Goal: Task Accomplishment & Management: Complete application form

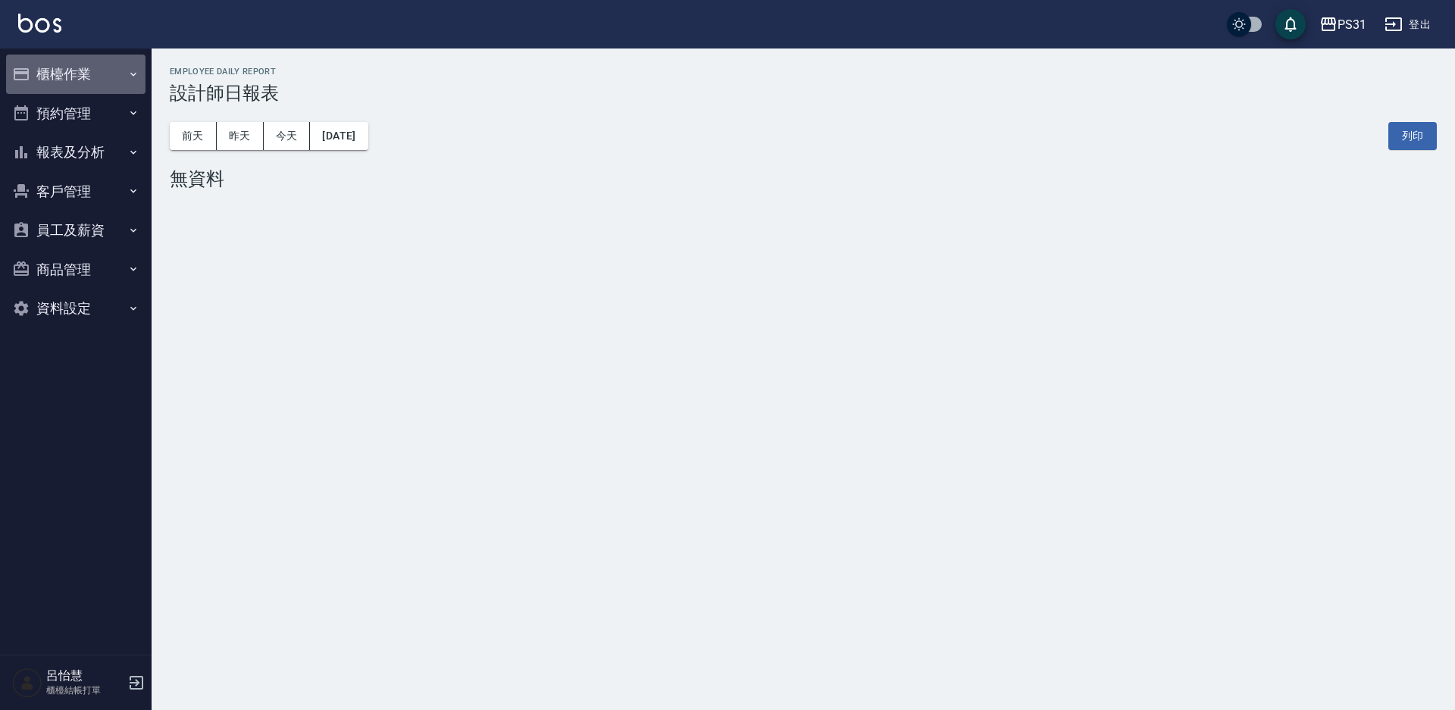
click at [72, 63] on button "櫃檯作業" at bounding box center [75, 74] width 139 height 39
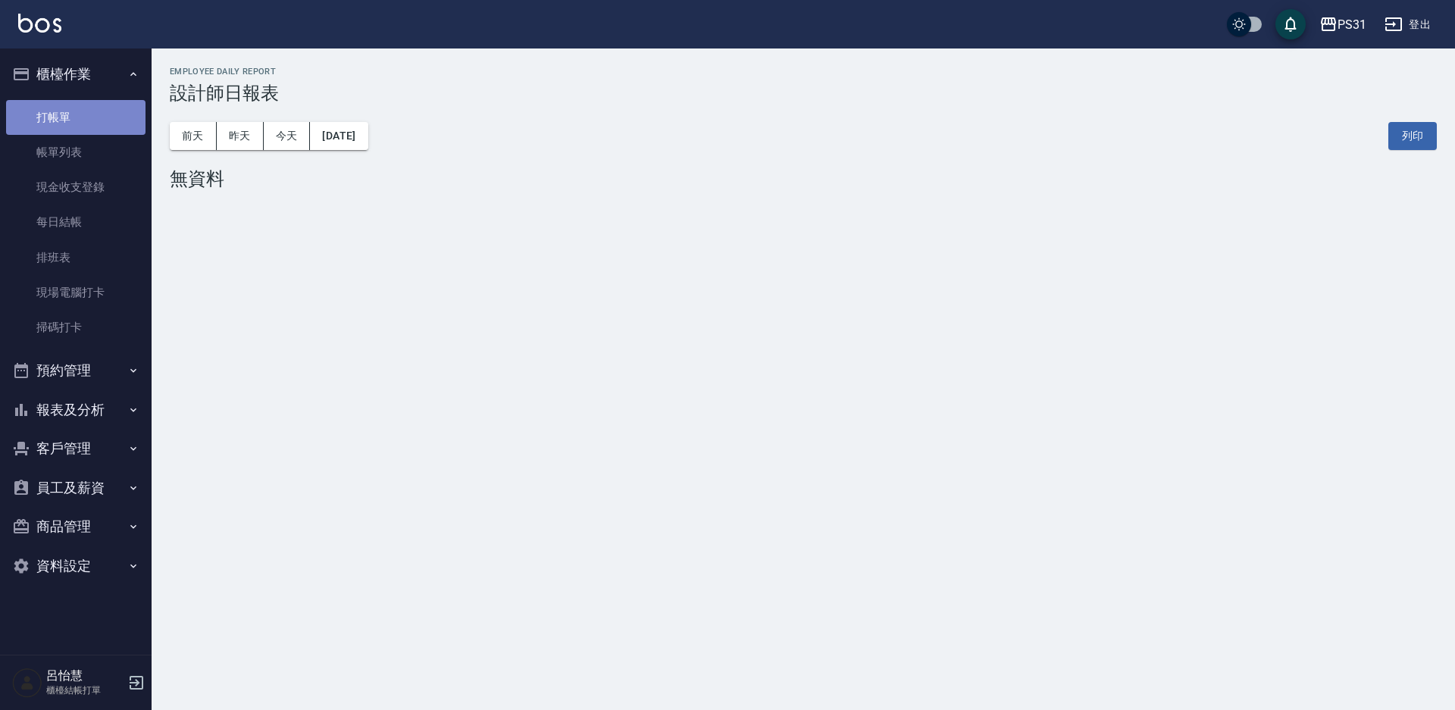
click at [58, 125] on link "打帳單" at bounding box center [75, 117] width 139 height 35
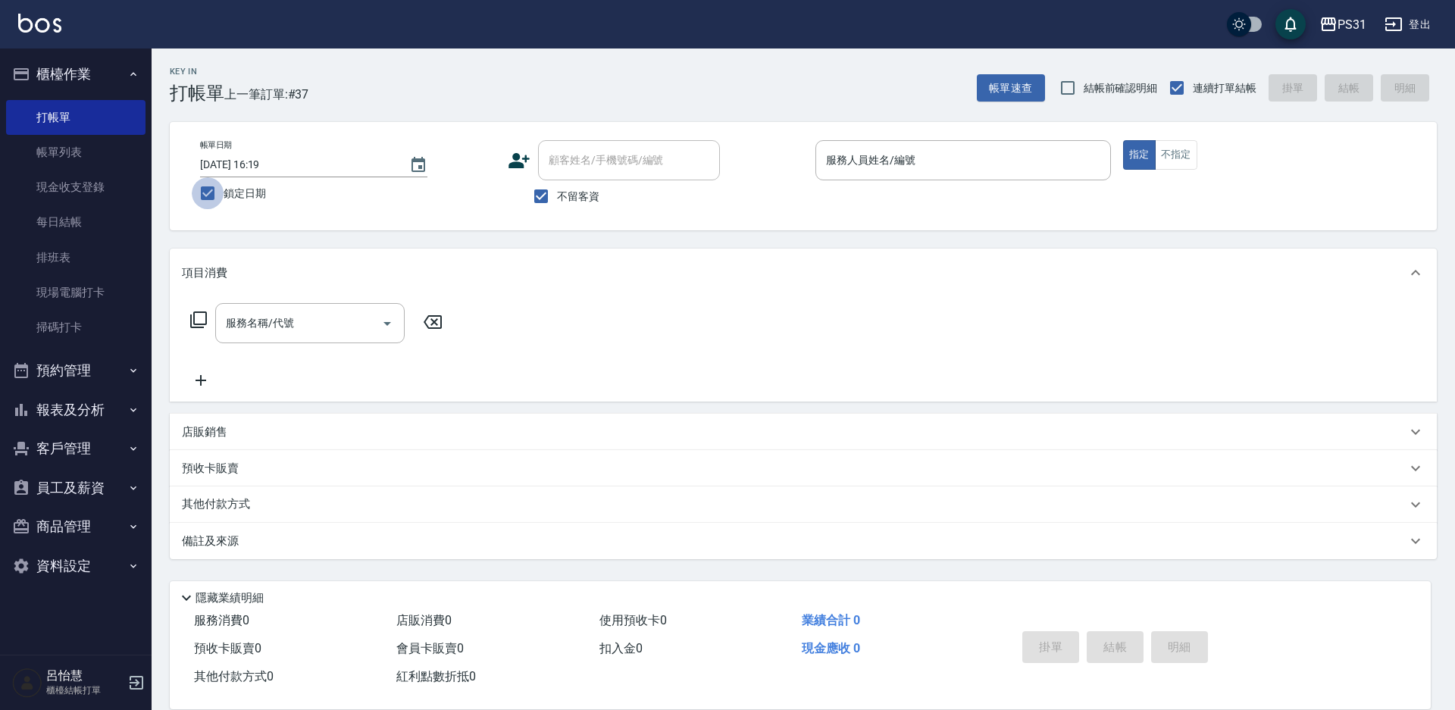
click at [202, 198] on input "鎖定日期" at bounding box center [208, 193] width 32 height 32
checkbox input "false"
type input "[DATE] 14:47"
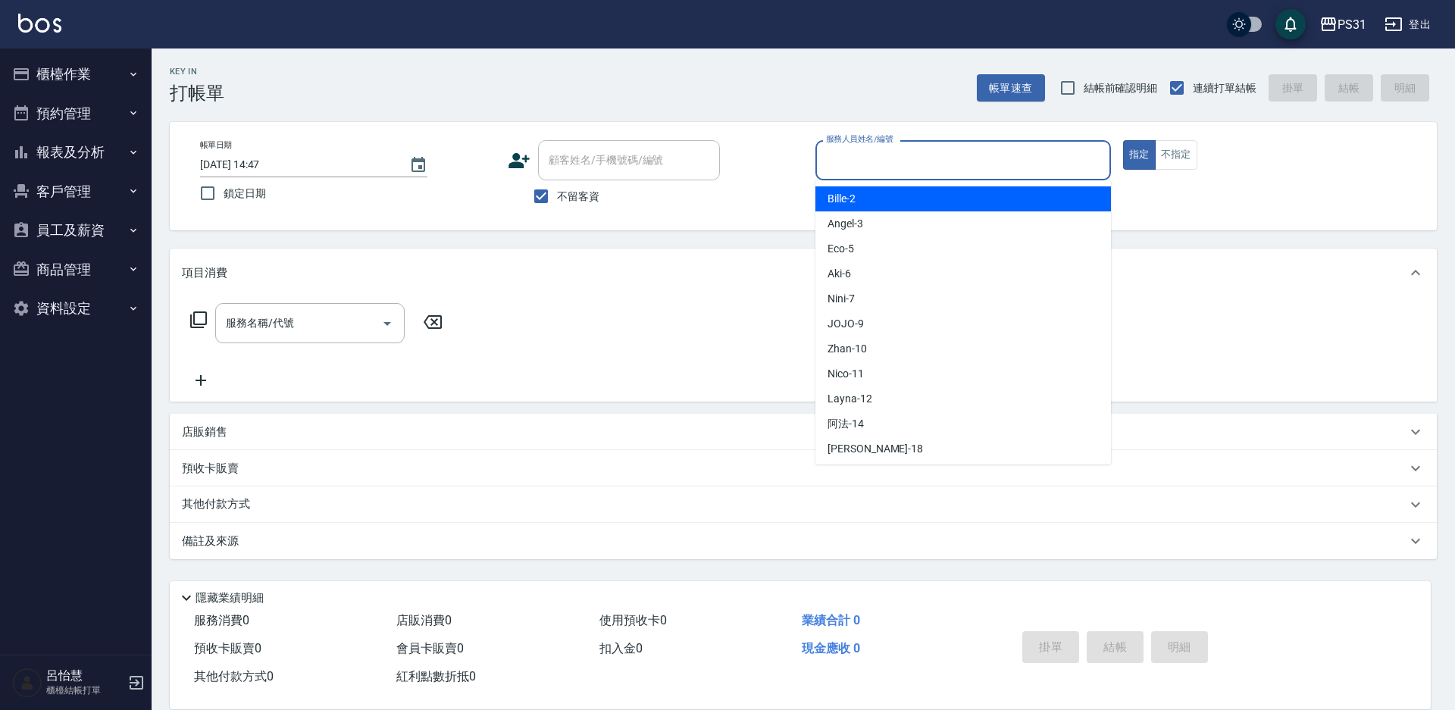
click at [984, 161] on input "服務人員姓名/編號" at bounding box center [963, 160] width 282 height 27
type input "JOJO-9"
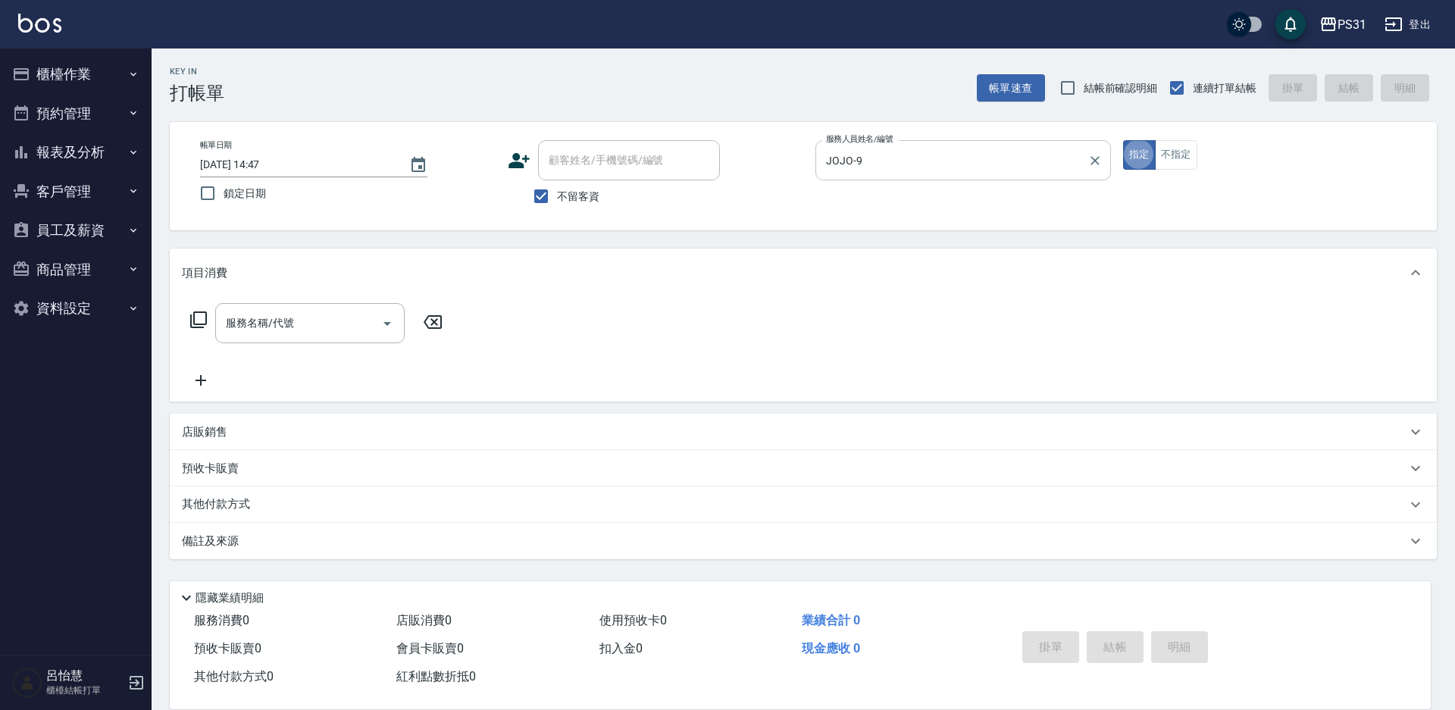
type button "true"
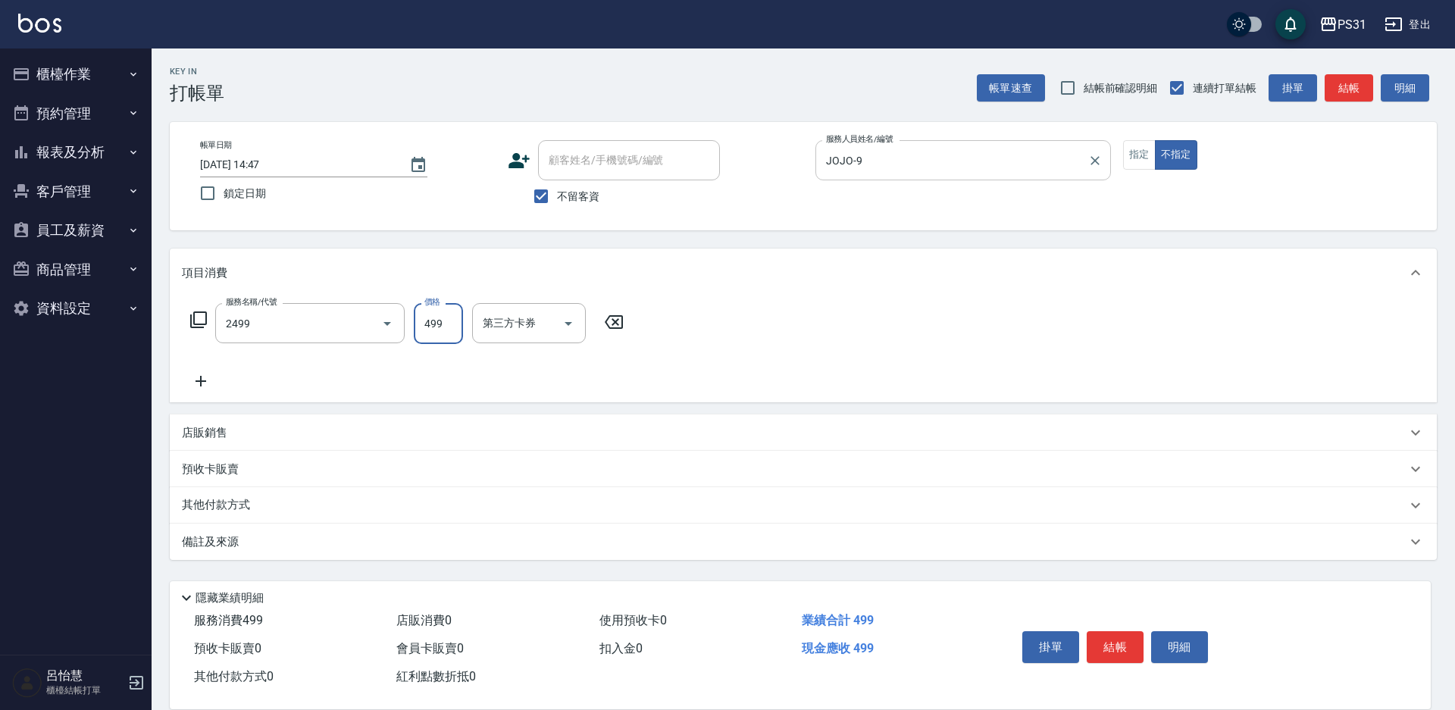
type input "499洗剪套餐(2499)"
type input "[PERSON_NAME]-32"
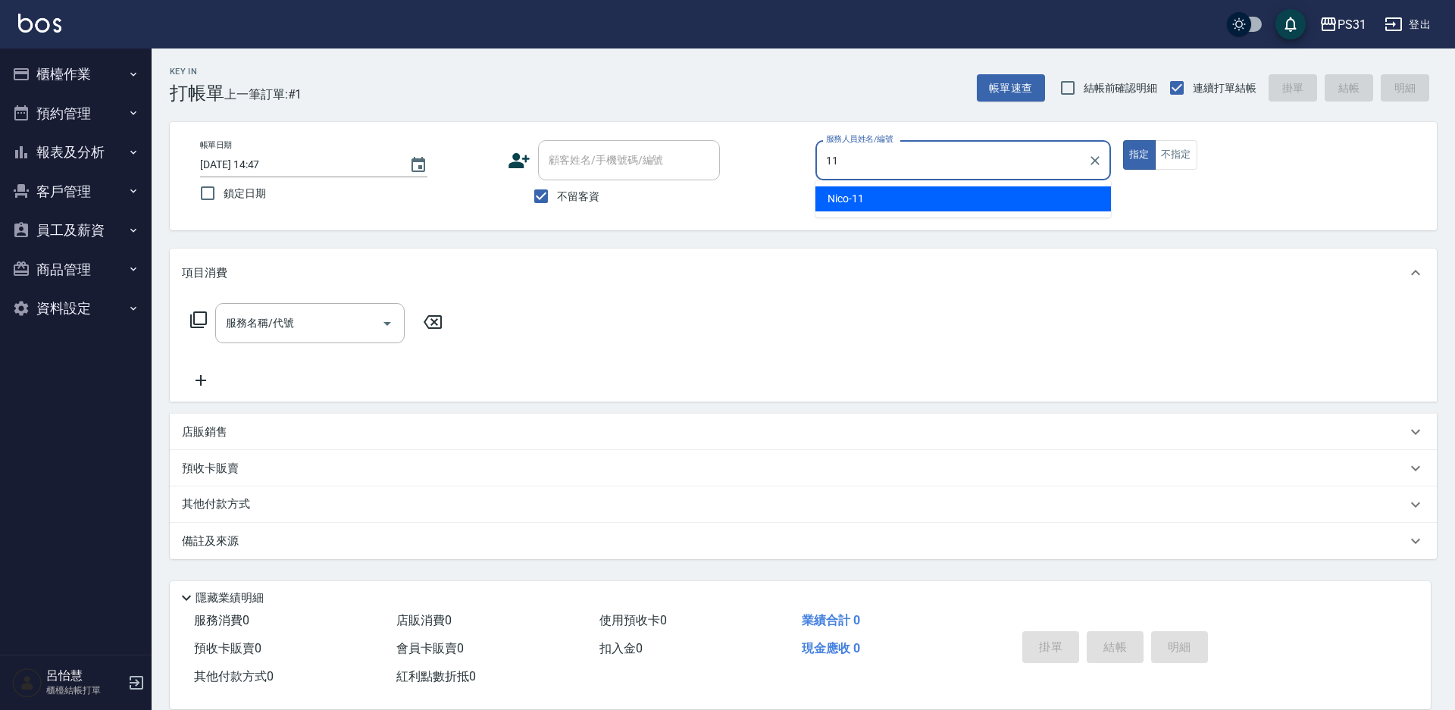
type input "Nico-11"
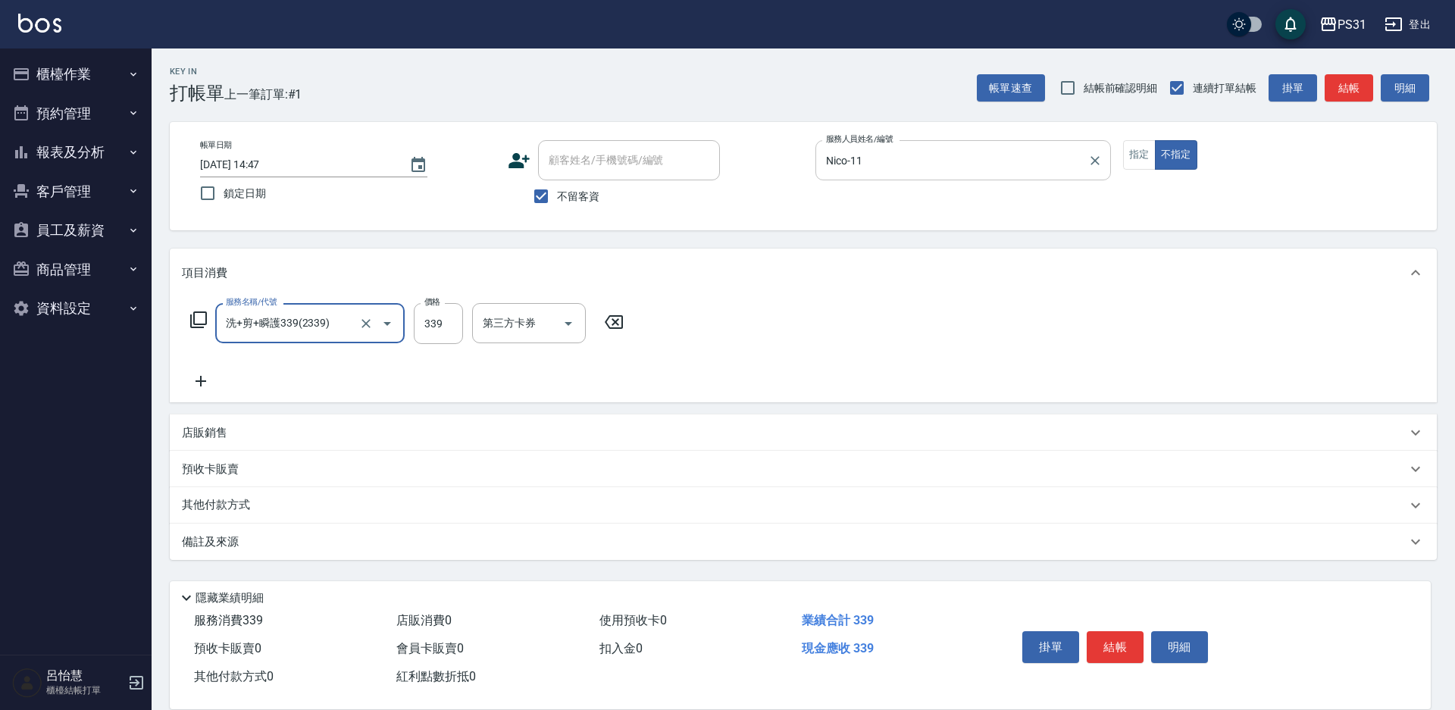
type input "洗+剪+瞬護339(2339)"
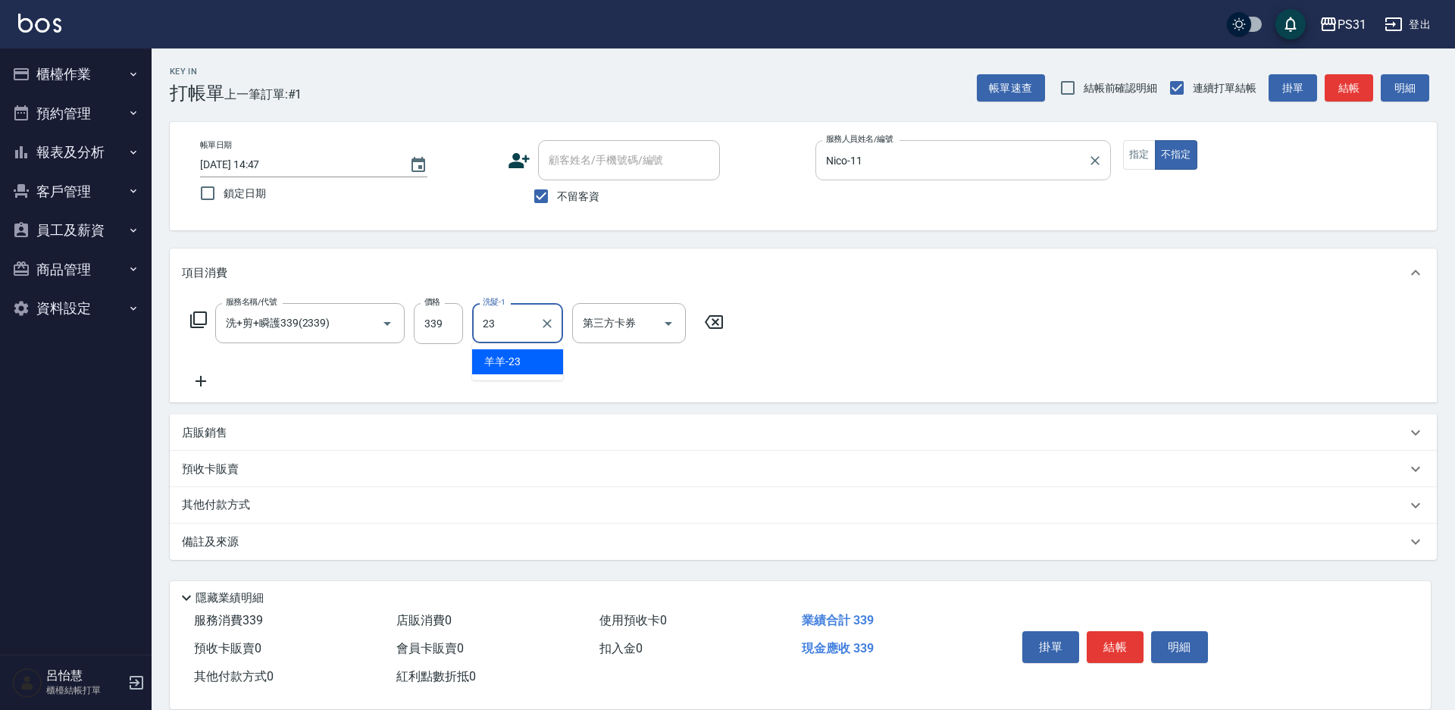
type input "羊羊-23"
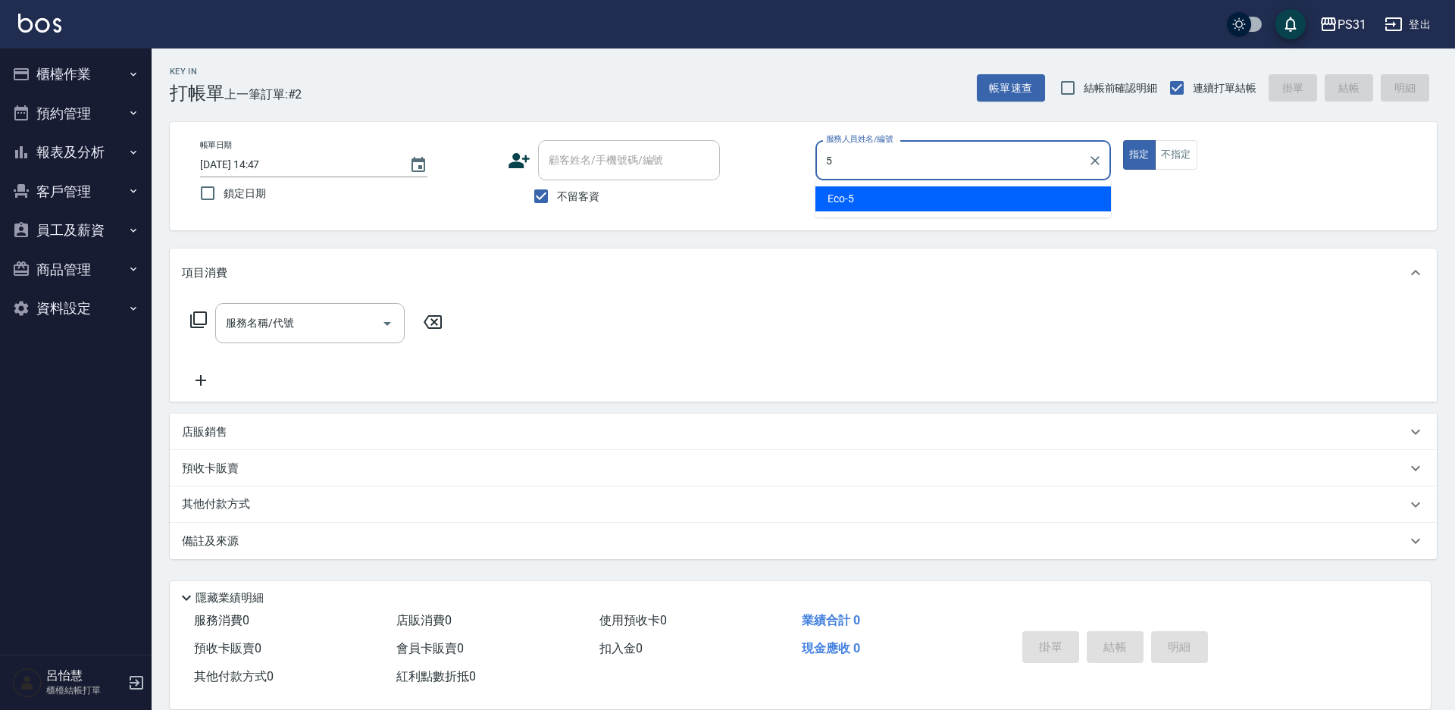
type input "Eco-5"
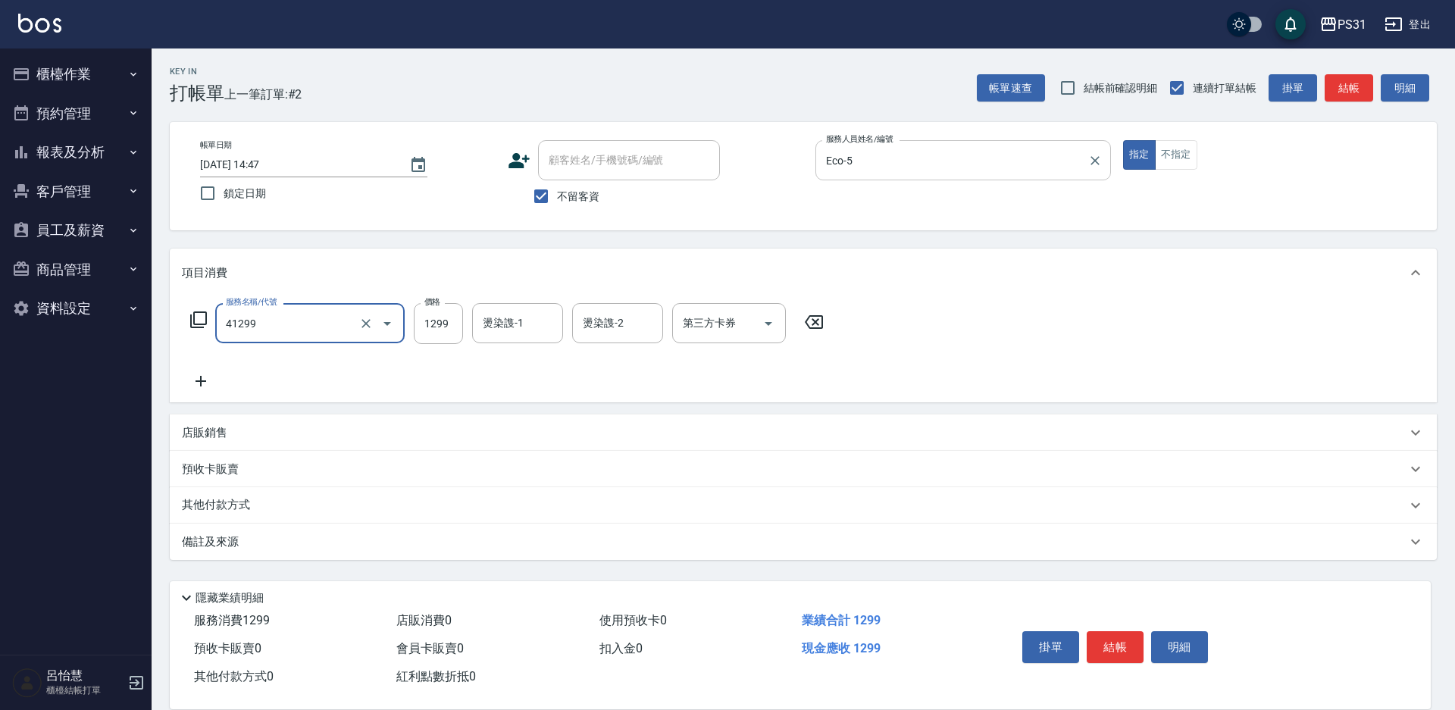
type input "長髮染髮(41299)"
type input "1699"
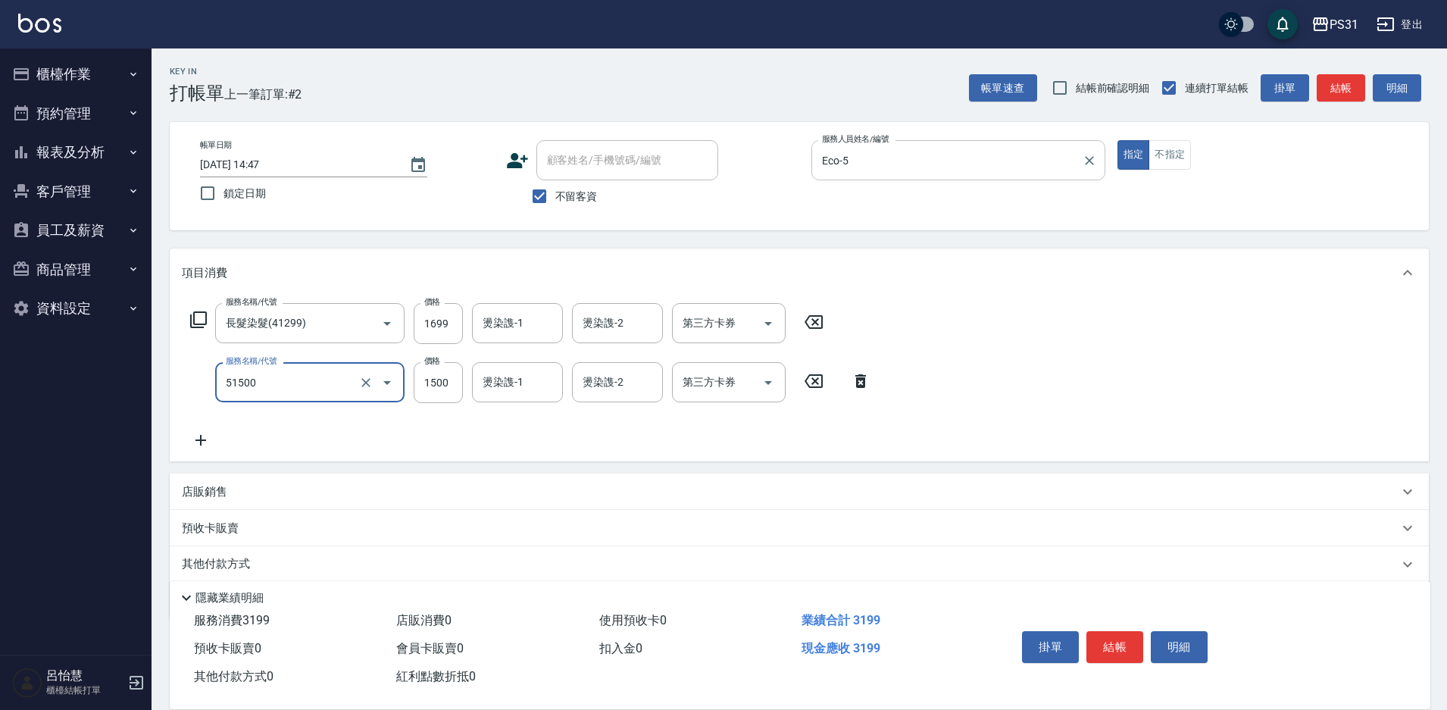
type input "鉑金護髮(51500)"
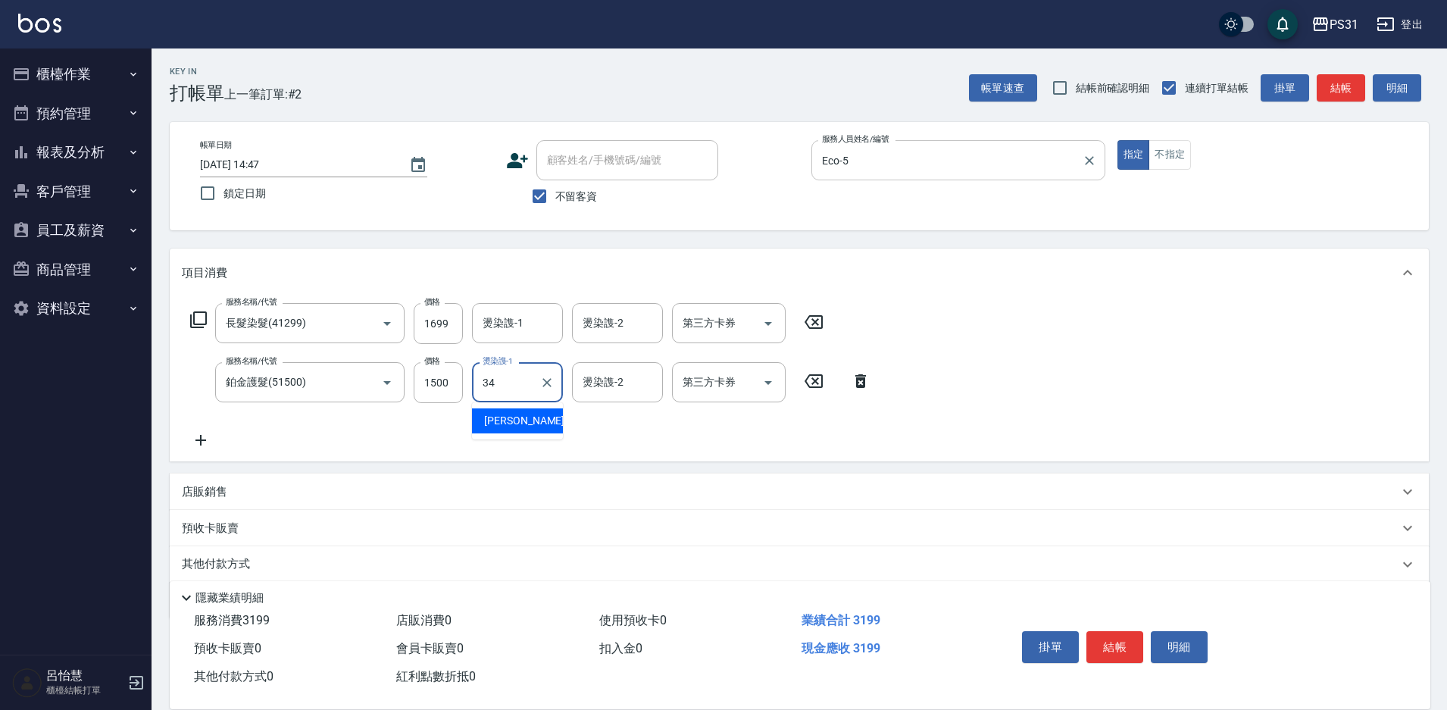
type input "[PERSON_NAME]-34"
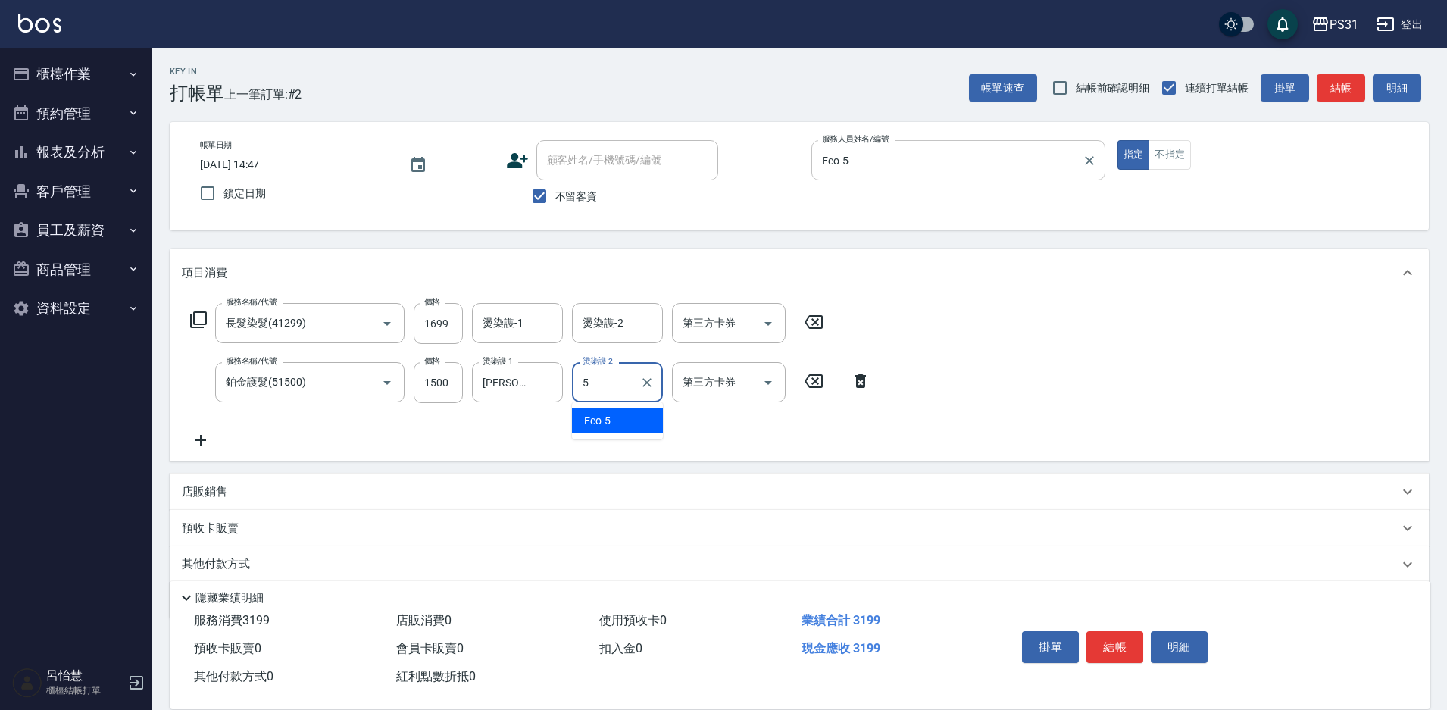
type input "Eco-5"
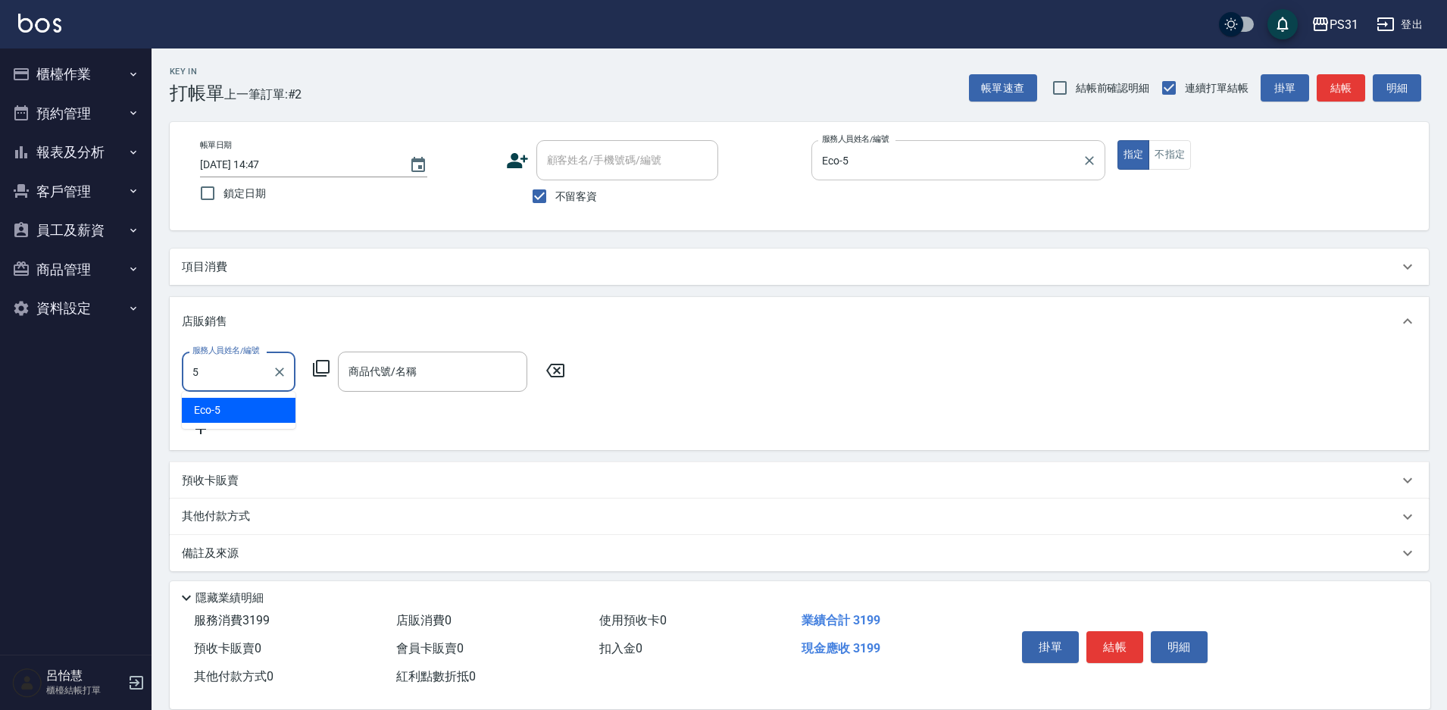
type input "Eco-5"
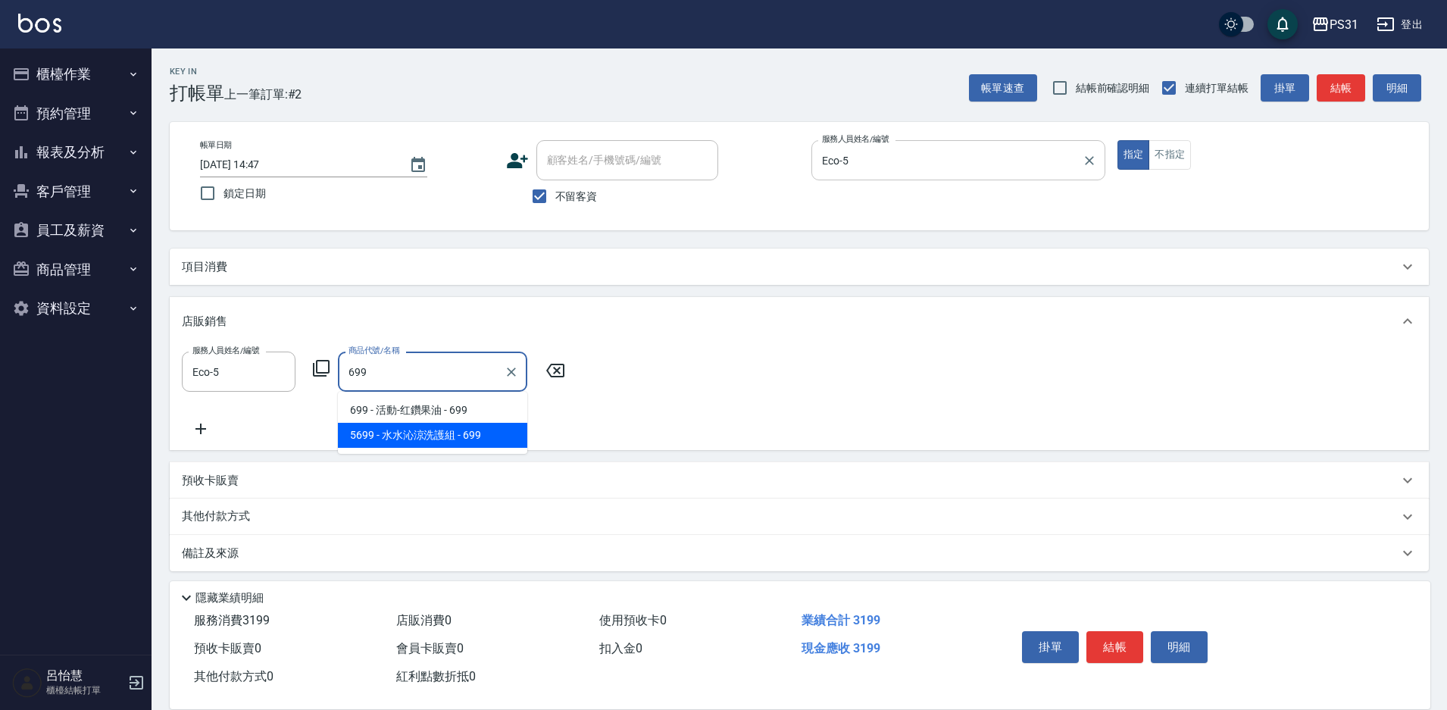
type input "[PERSON_NAME]涼洗護組"
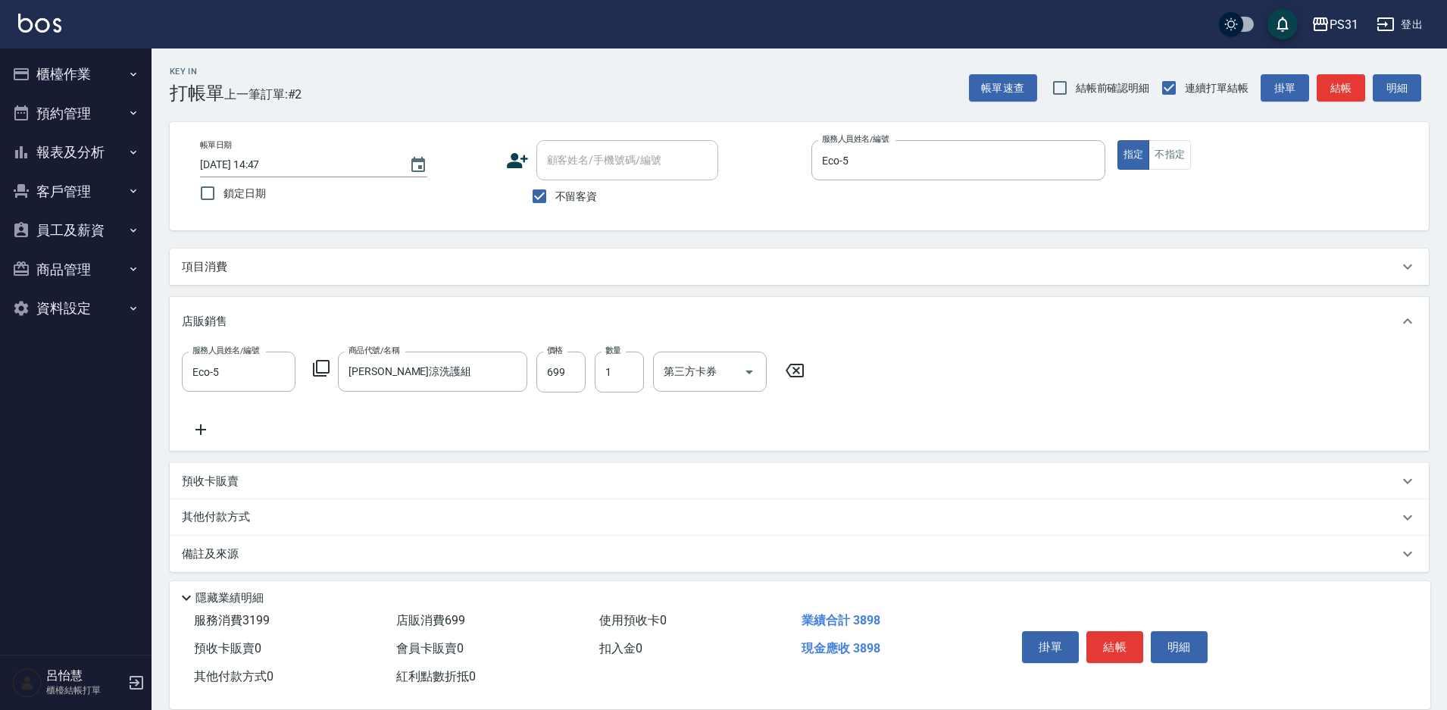
click at [304, 356] on form "服務人員姓名/編號 Eco-5 服務人員姓名/編號" at bounding box center [243, 372] width 123 height 41
click at [319, 363] on icon at bounding box center [321, 368] width 18 height 18
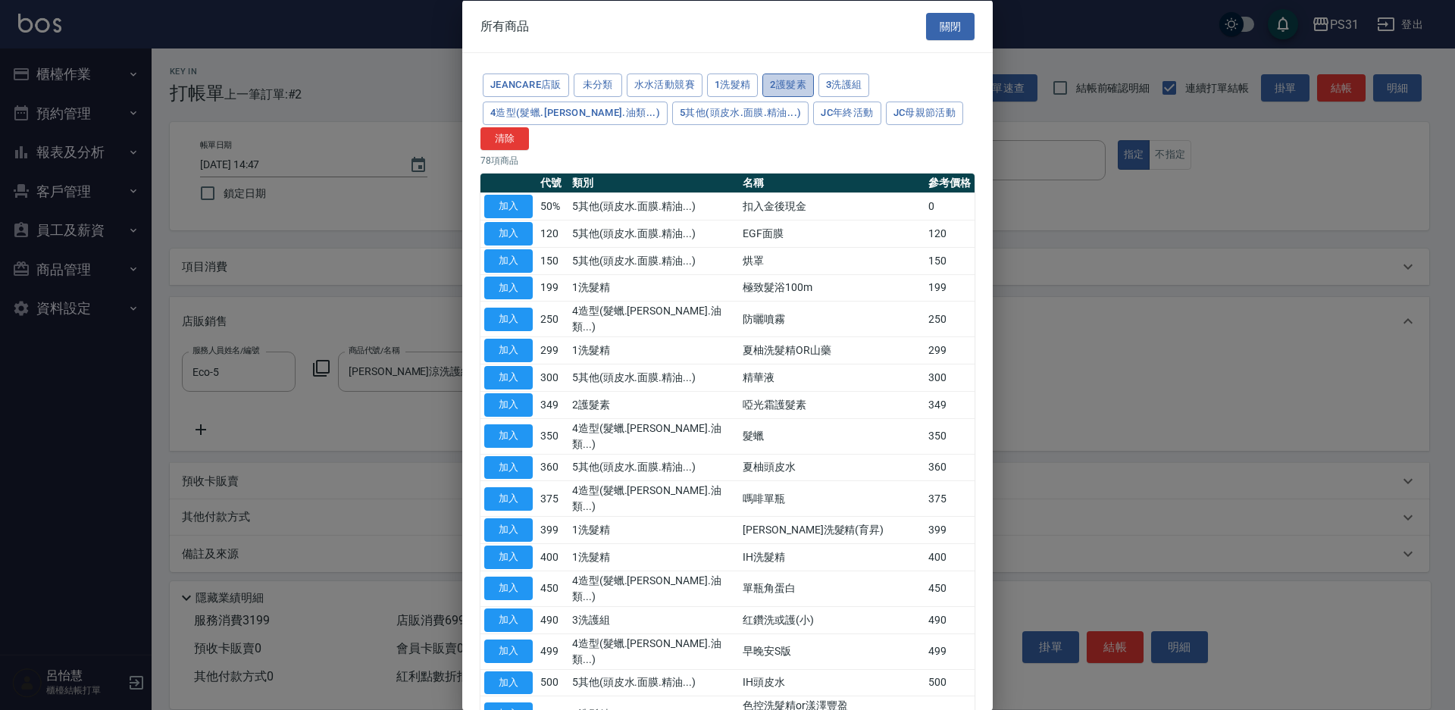
click at [786, 80] on button "2護髮素" at bounding box center [788, 85] width 52 height 23
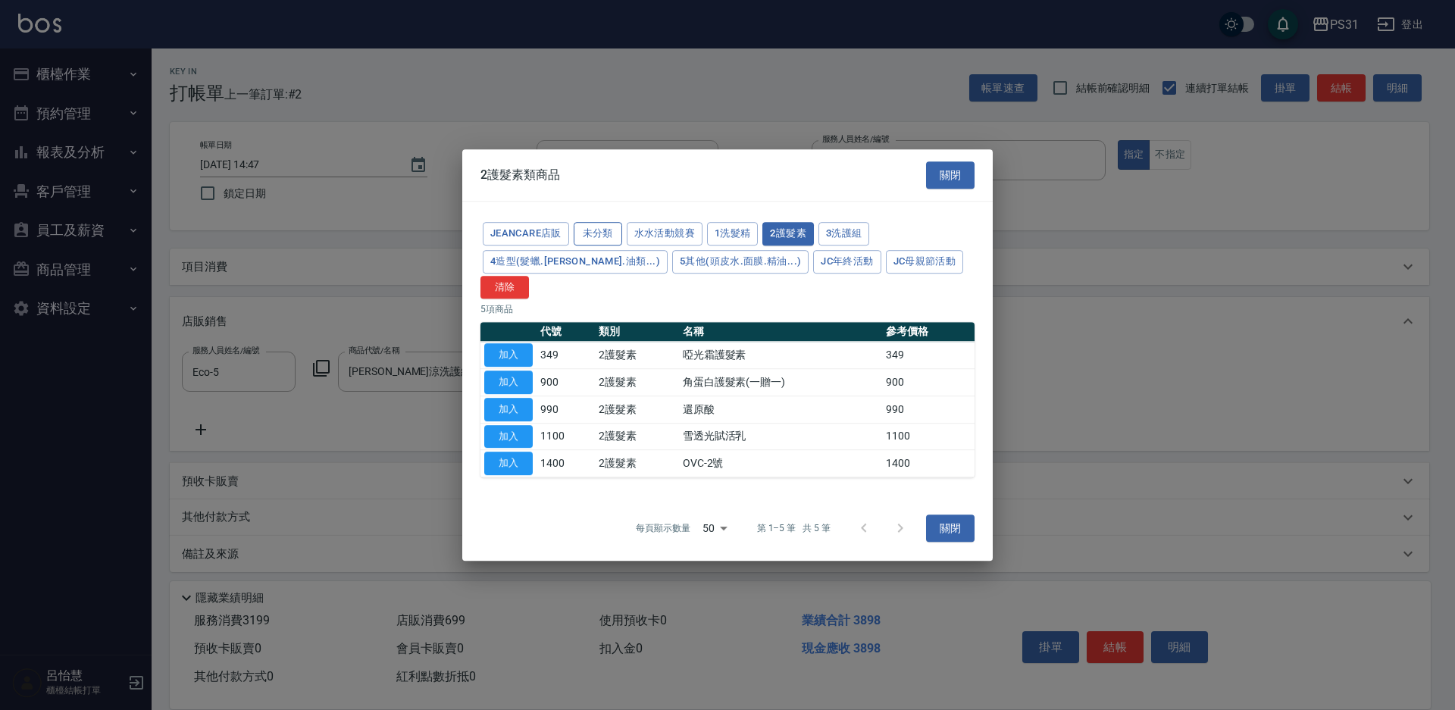
click at [607, 243] on button "未分類" at bounding box center [598, 233] width 49 height 23
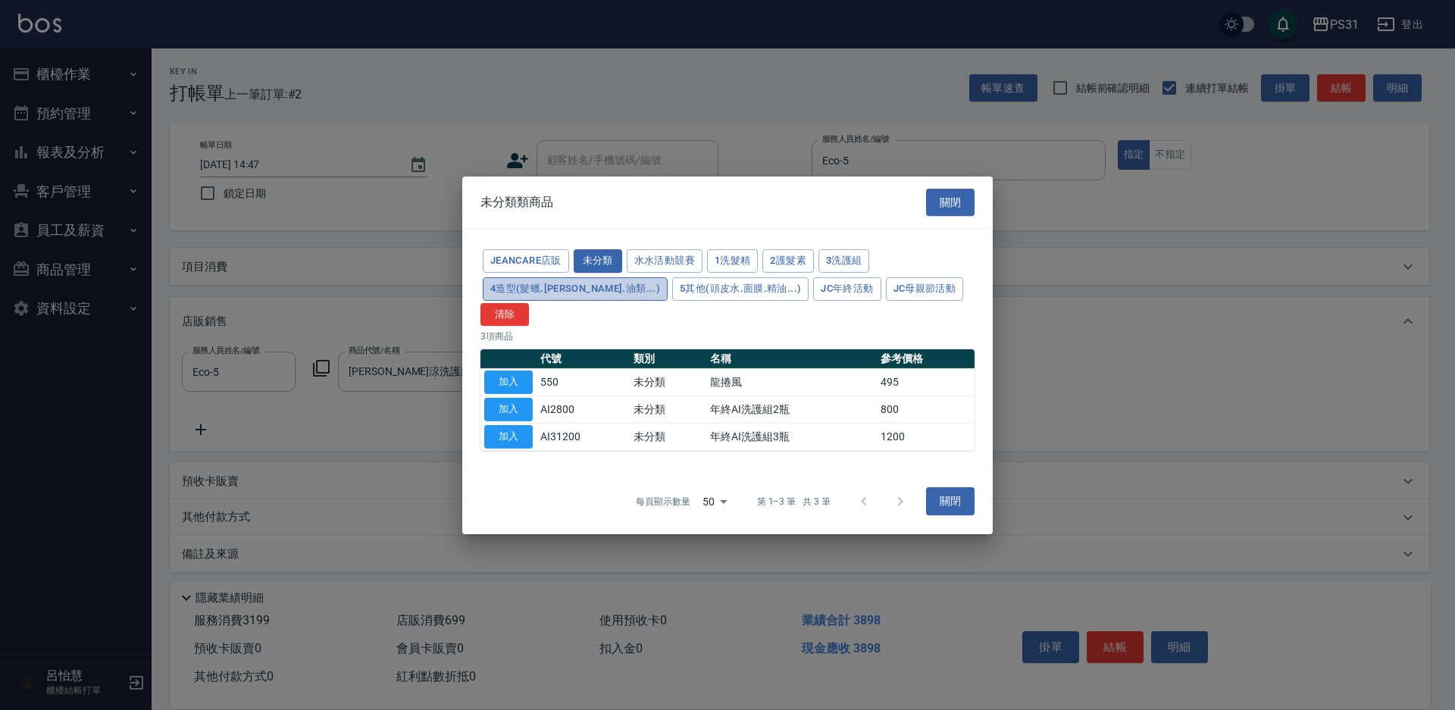
click at [592, 301] on button "4造型(髮蠟.[PERSON_NAME].油類...)" at bounding box center [575, 288] width 185 height 23
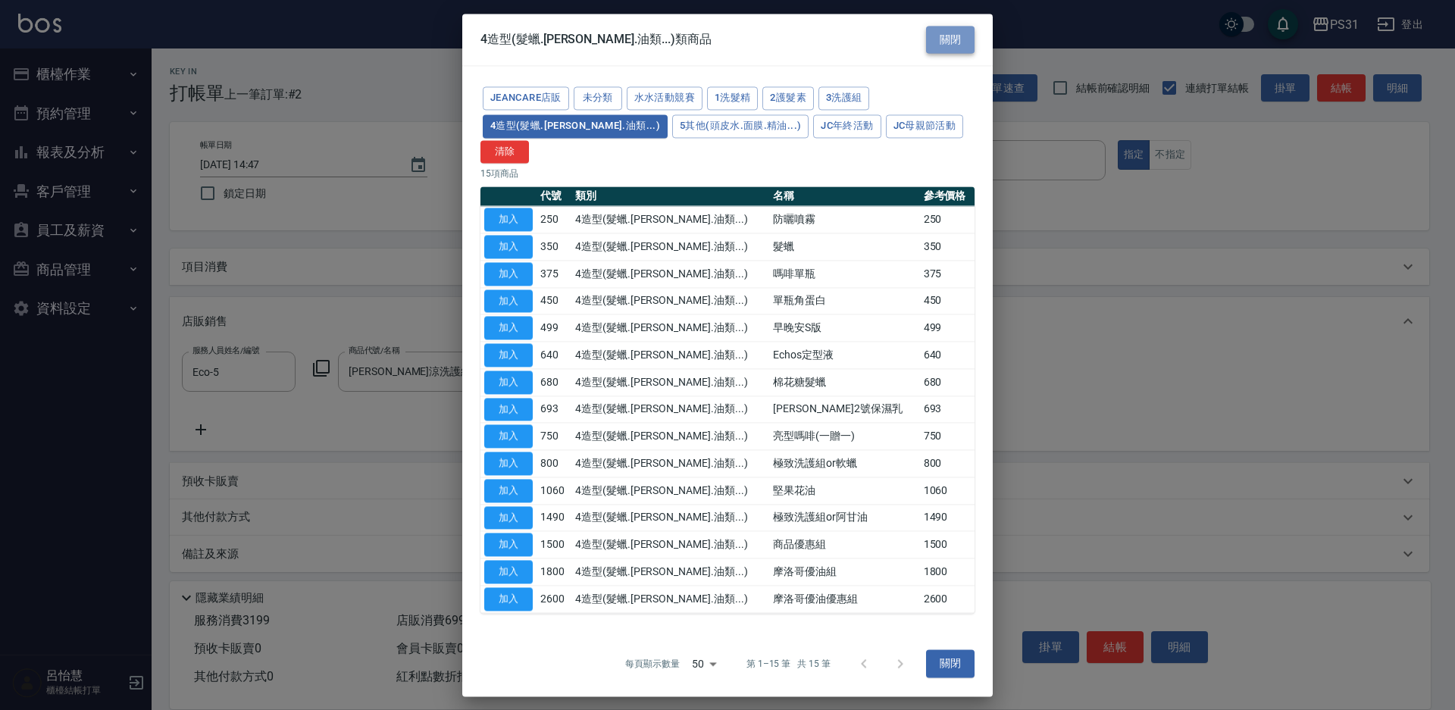
click at [959, 54] on button "關閉" at bounding box center [950, 40] width 49 height 28
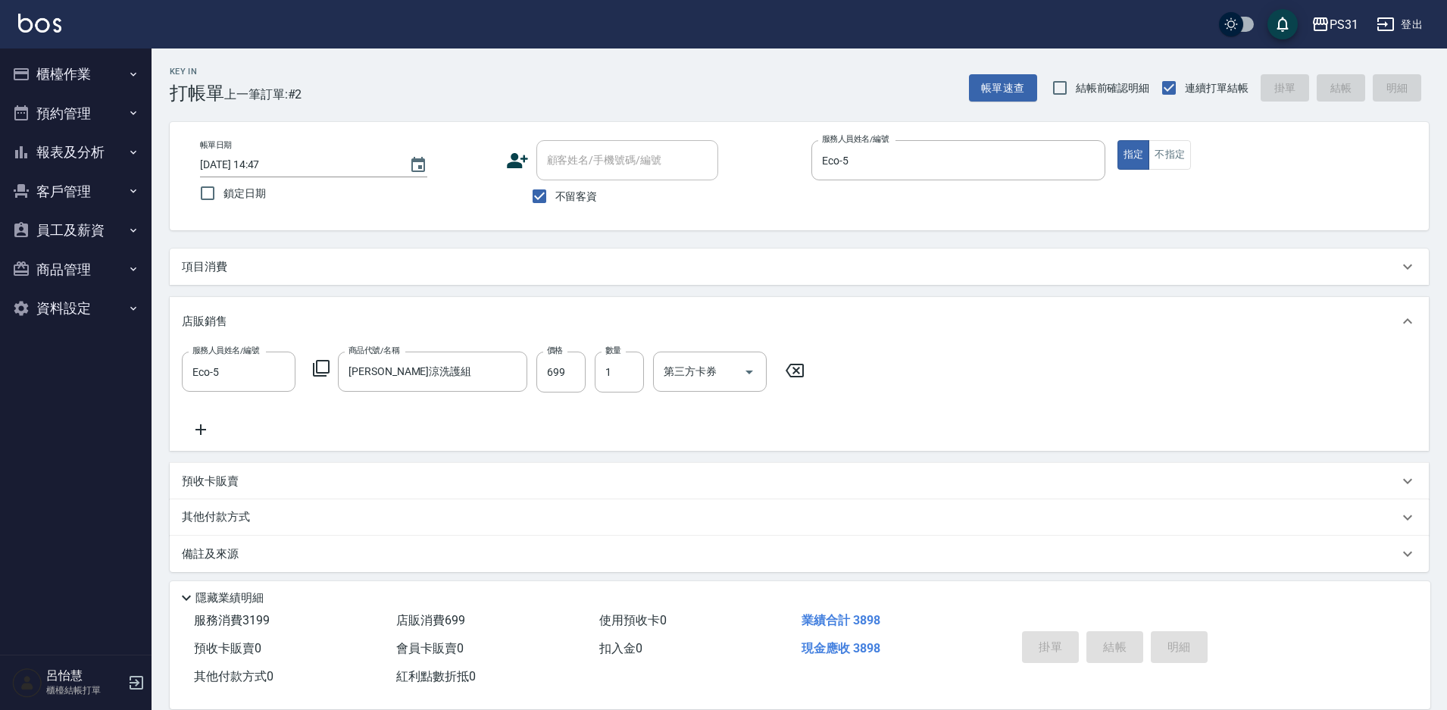
type input "[DATE] 14:49"
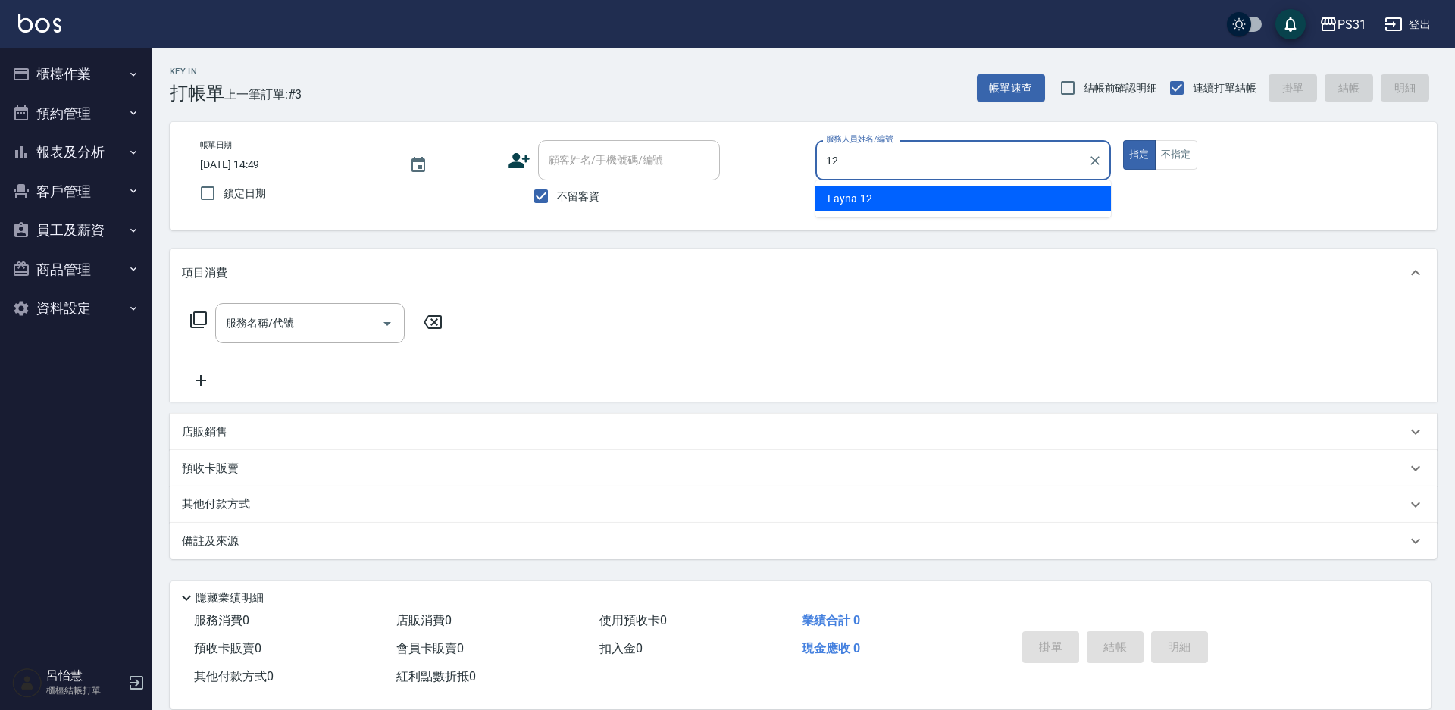
type input "Layna-12"
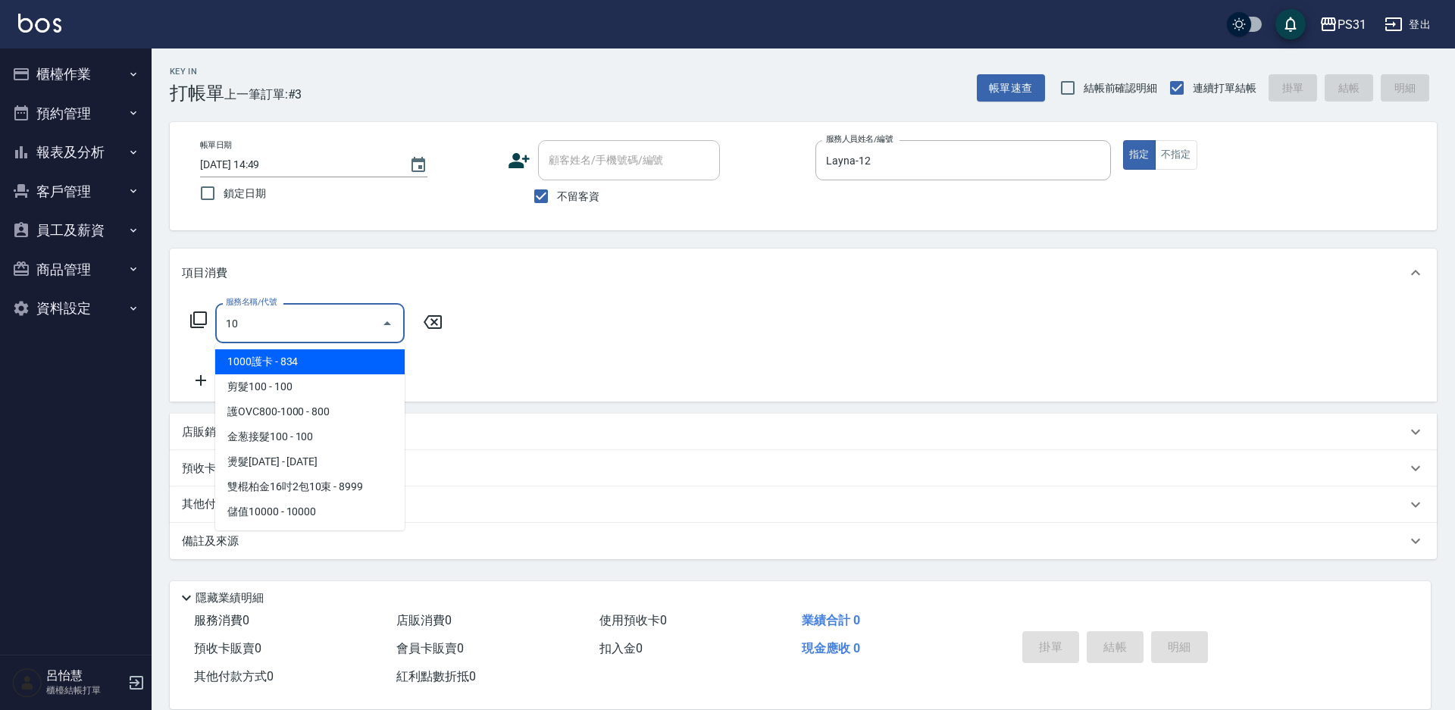
type input "1"
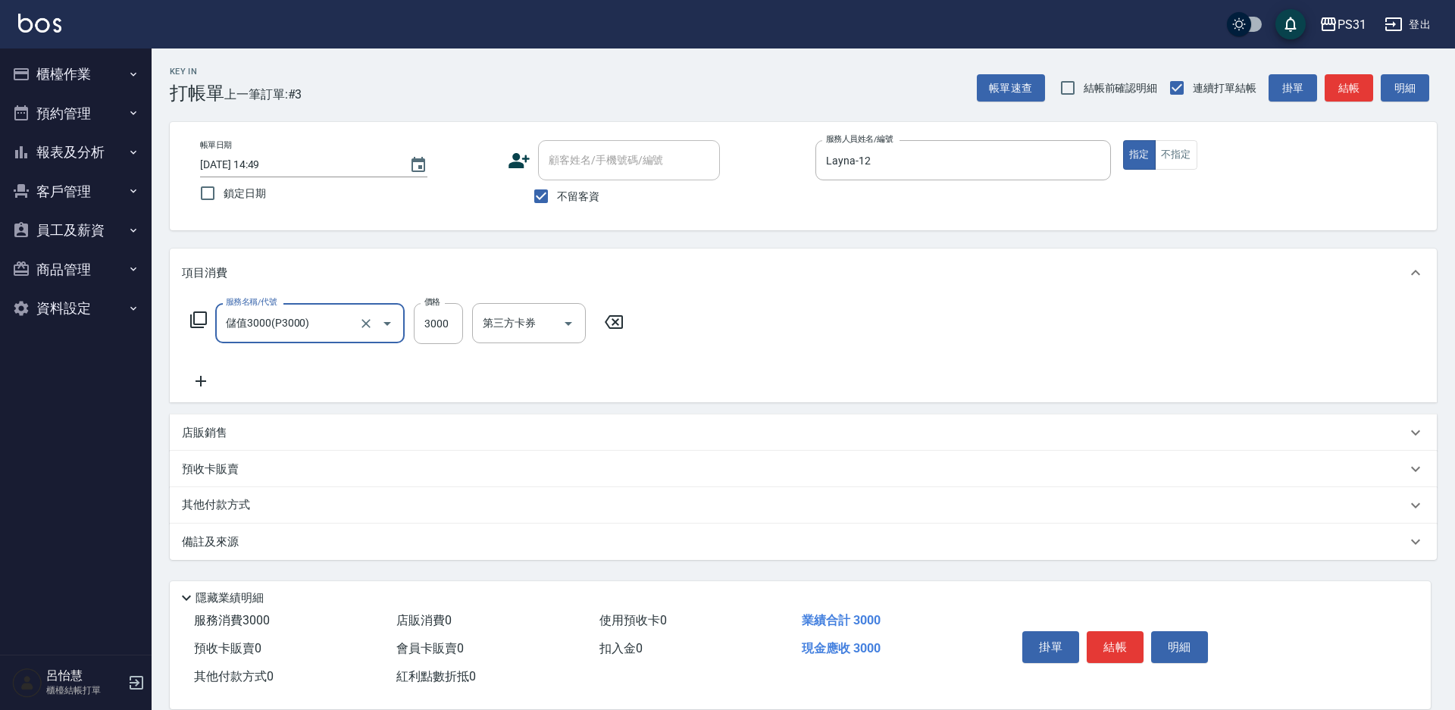
type input "儲值3000(P3000)"
type input "1000"
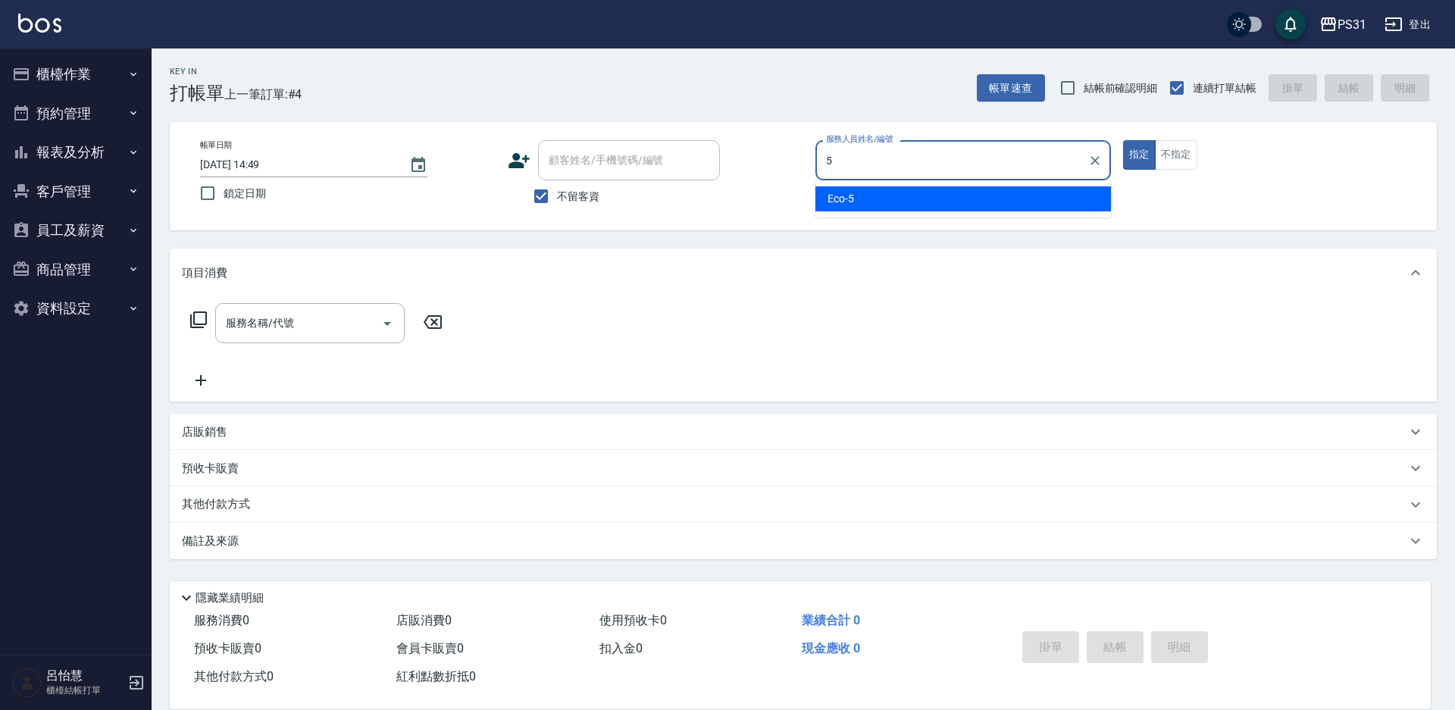
type input "Eco-5"
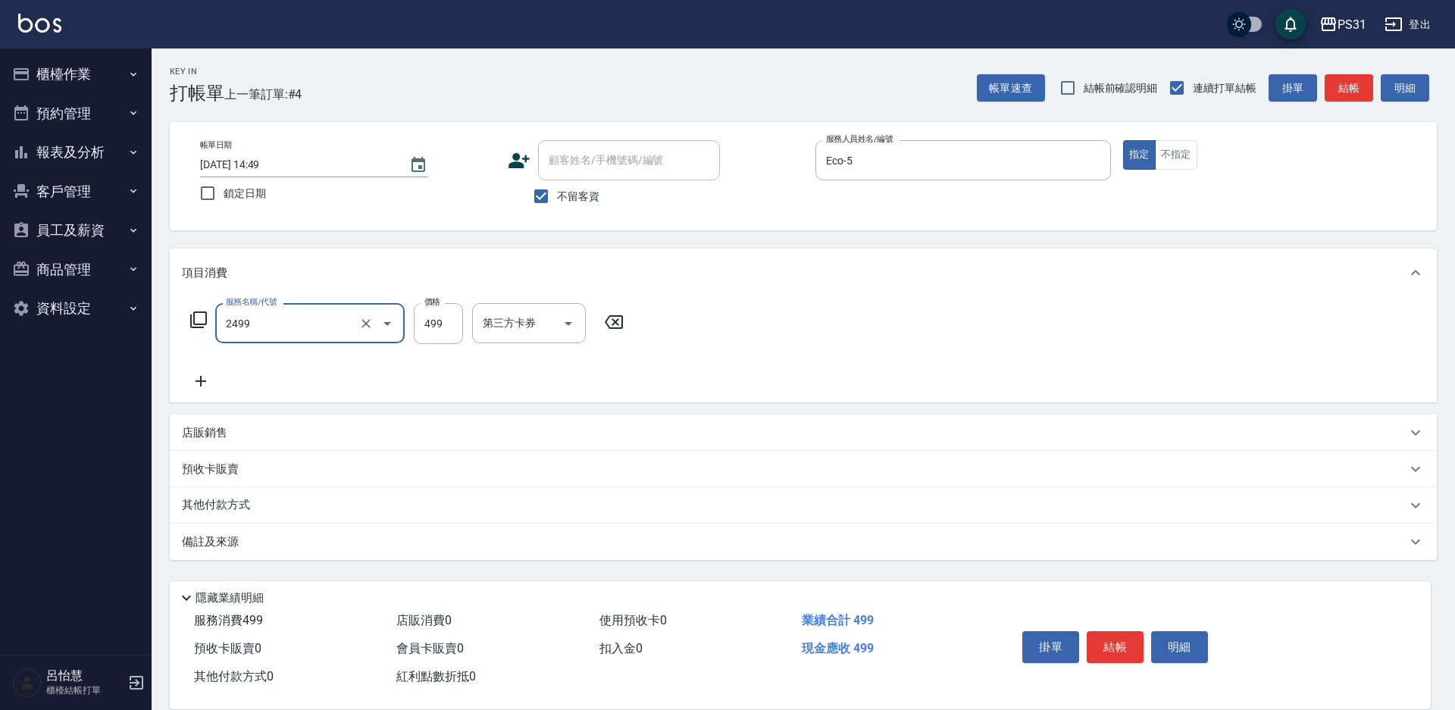
type input "499洗剪套餐(2499)"
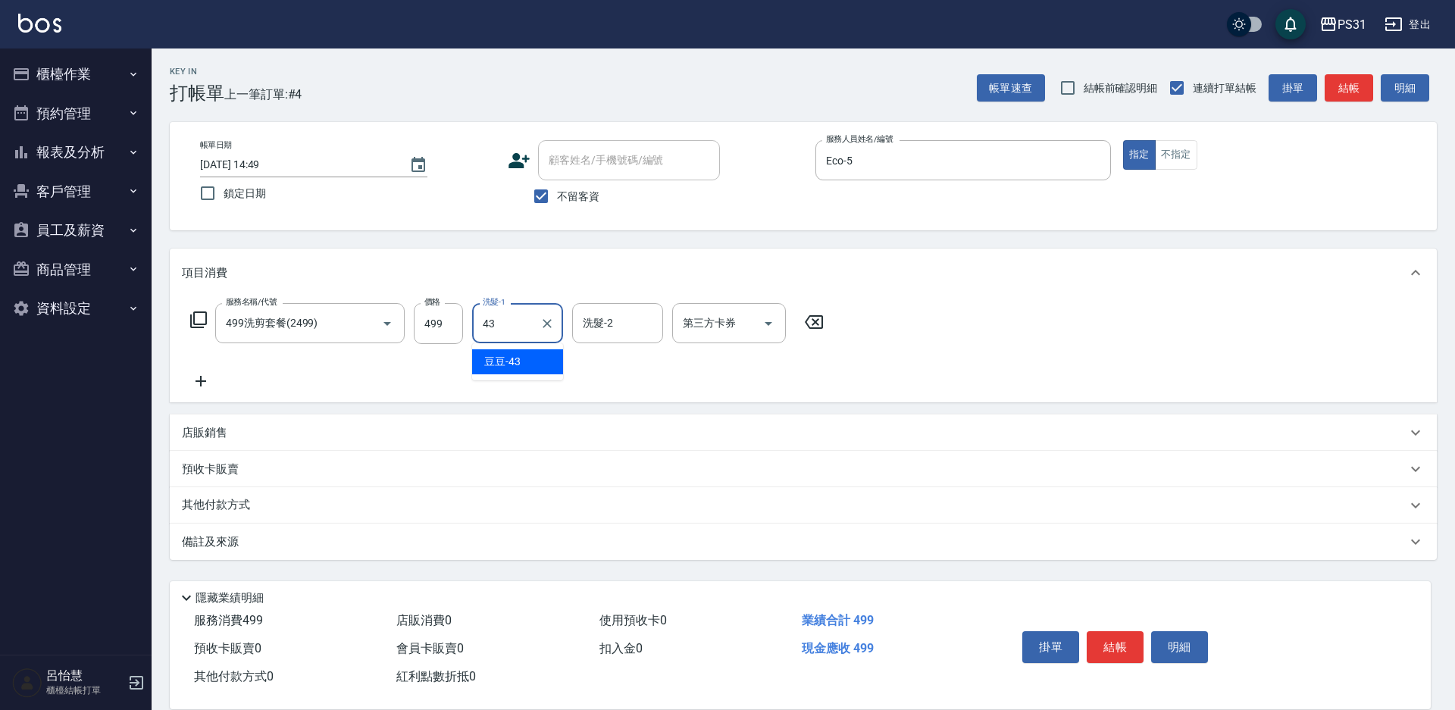
type input "豆豆-43"
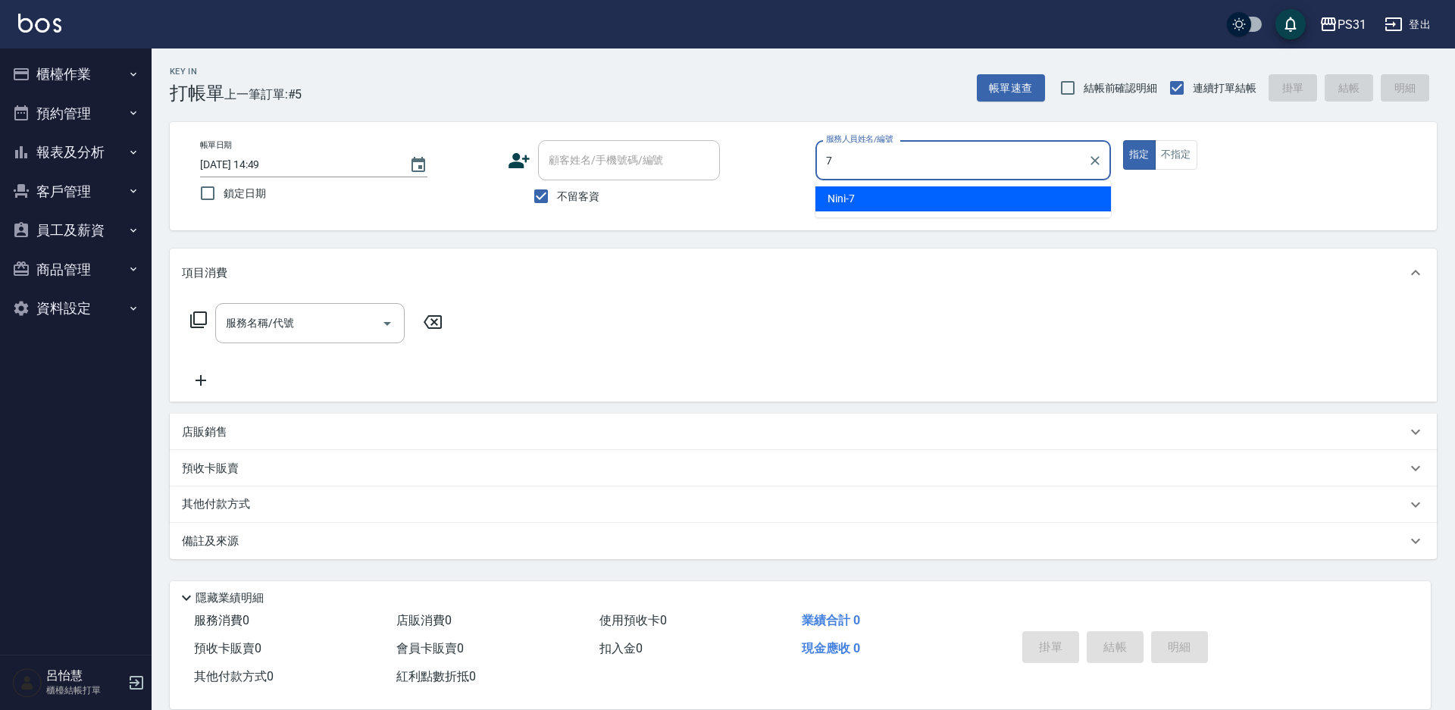
type input "Nini-7"
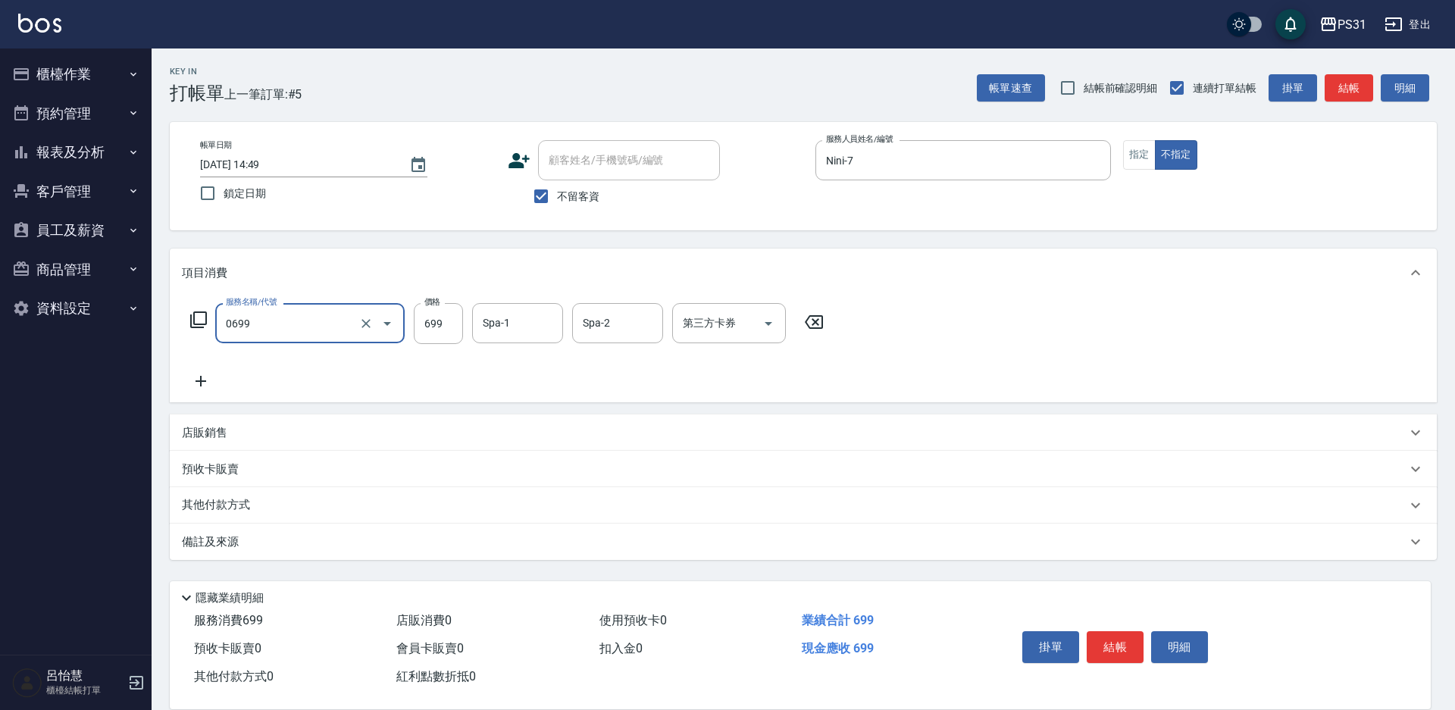
type input "精油699(0699)"
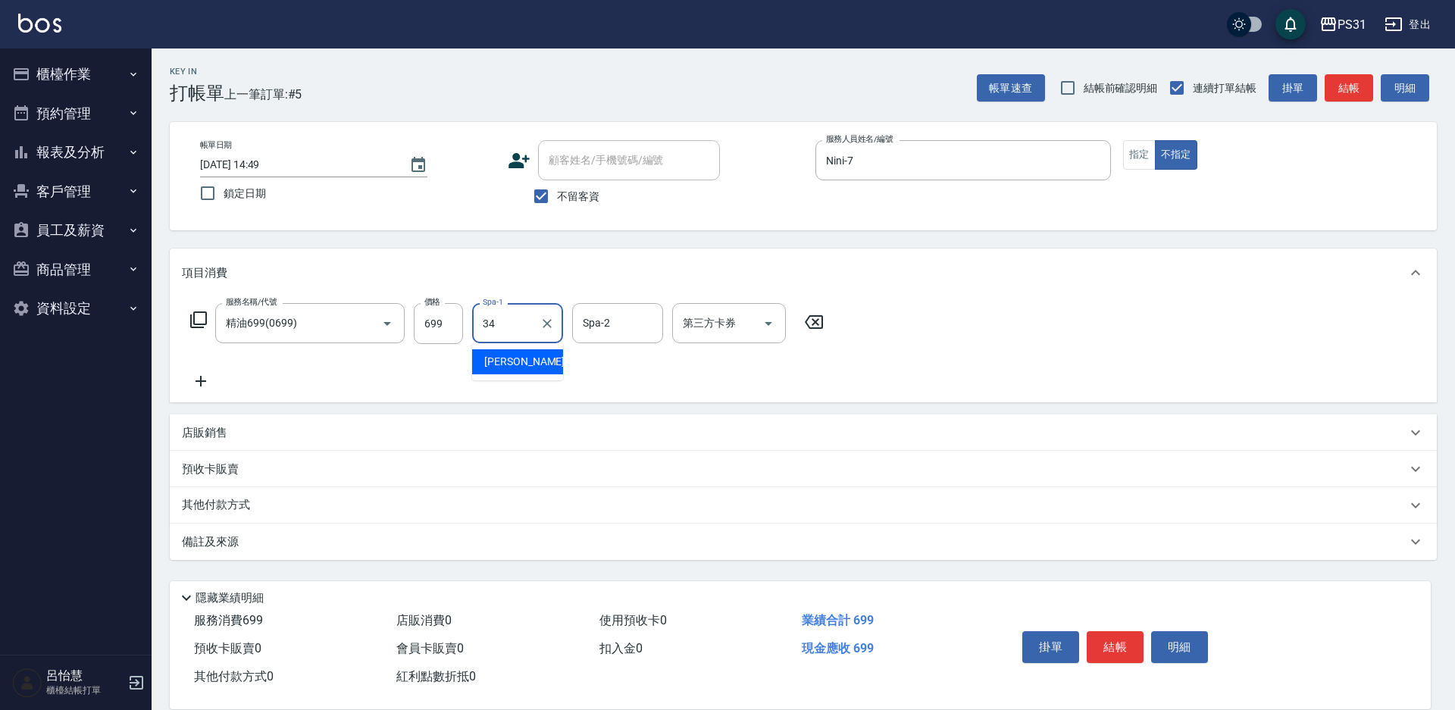
type input "[PERSON_NAME]-34"
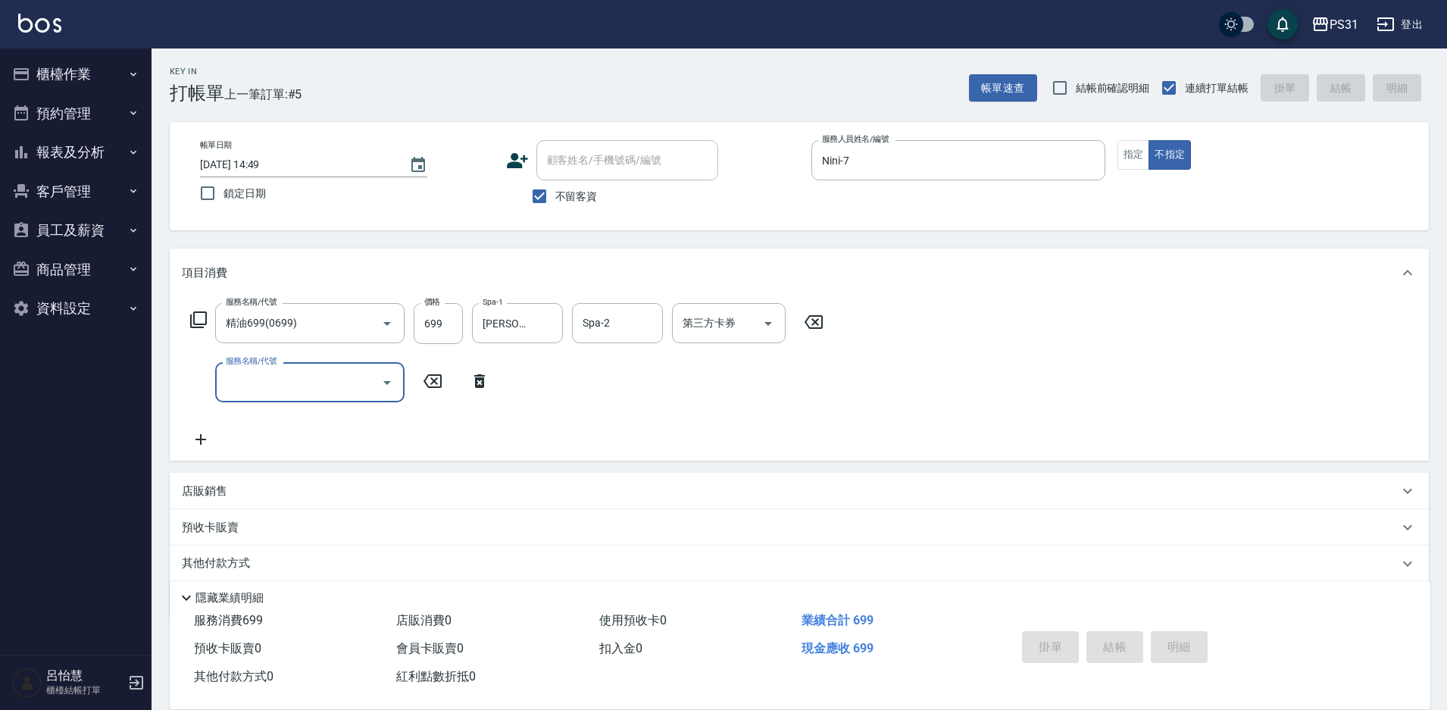
type input "[DATE] 14:50"
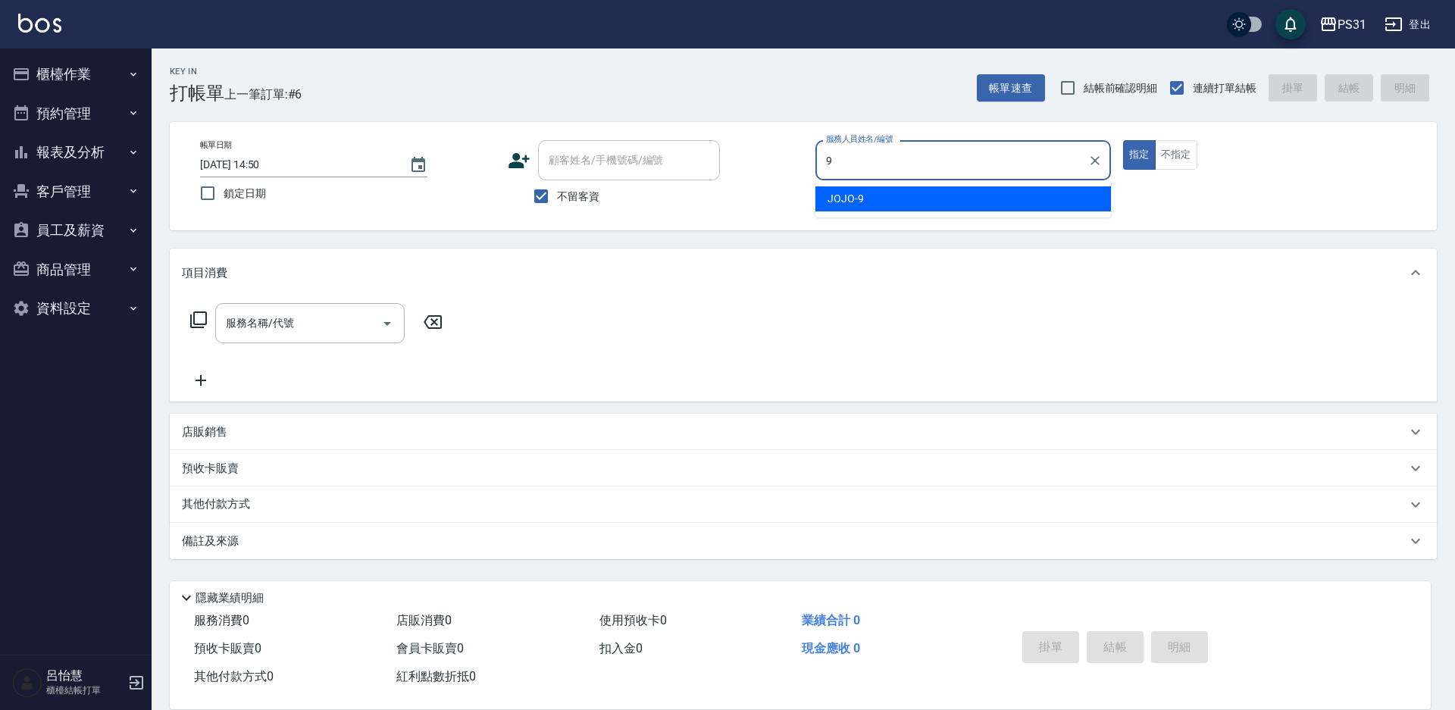
type input "JOJO-9"
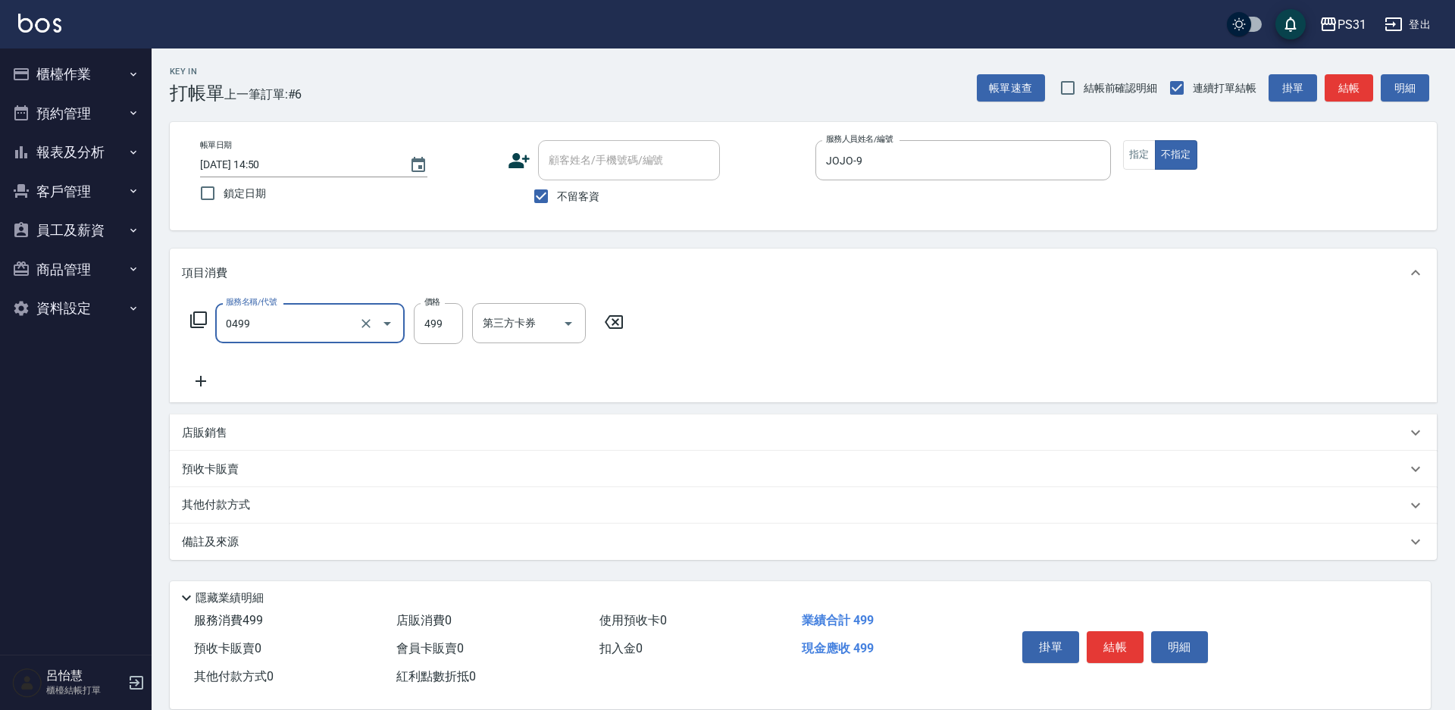
type input "[PERSON_NAME]spa(0499)"
type input "599"
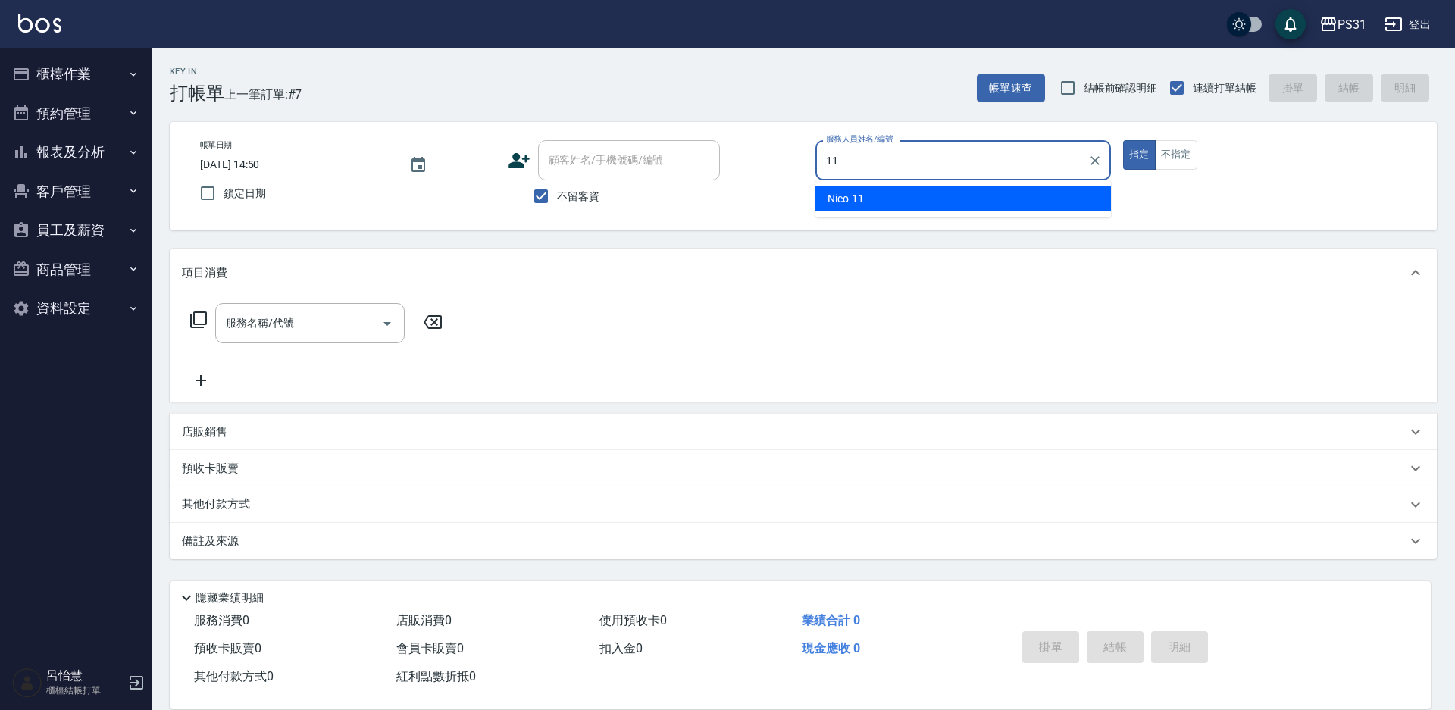
type input "Nico-11"
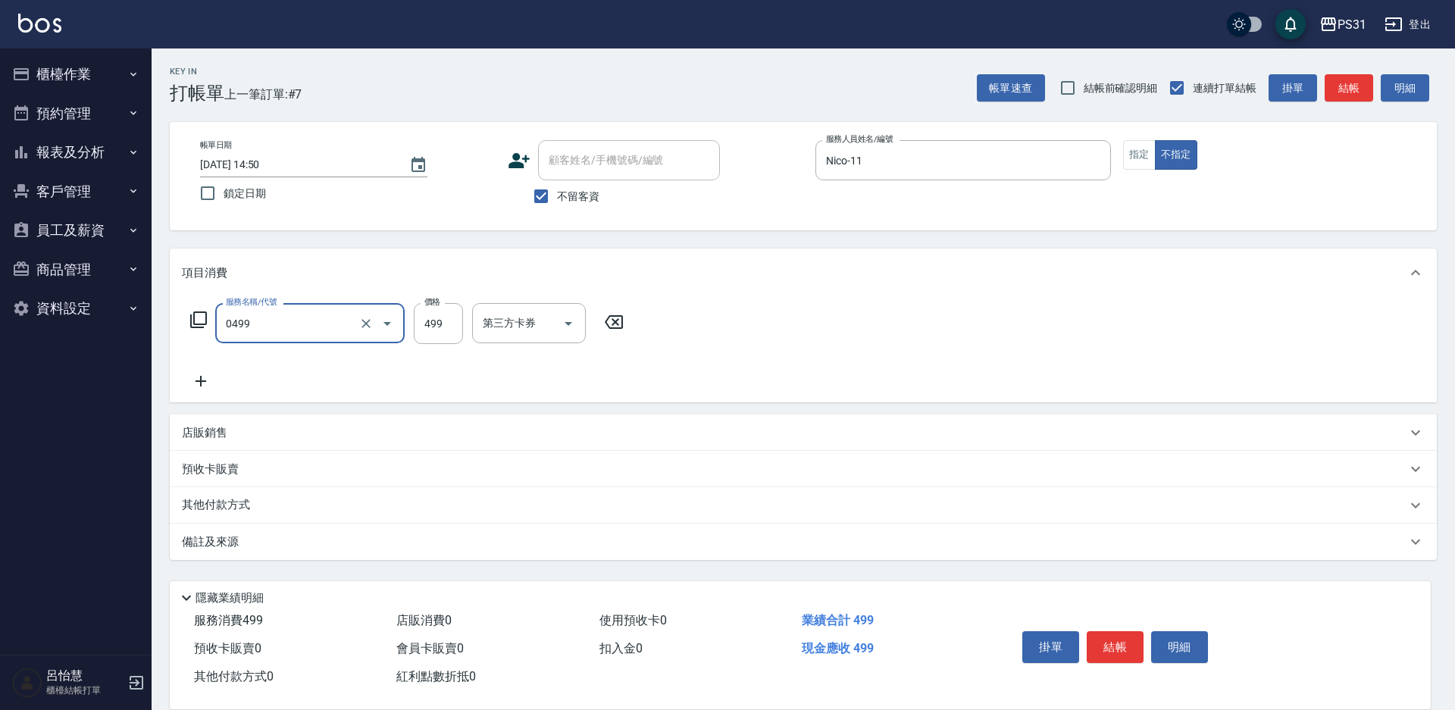
type input "[PERSON_NAME]spa(0499)"
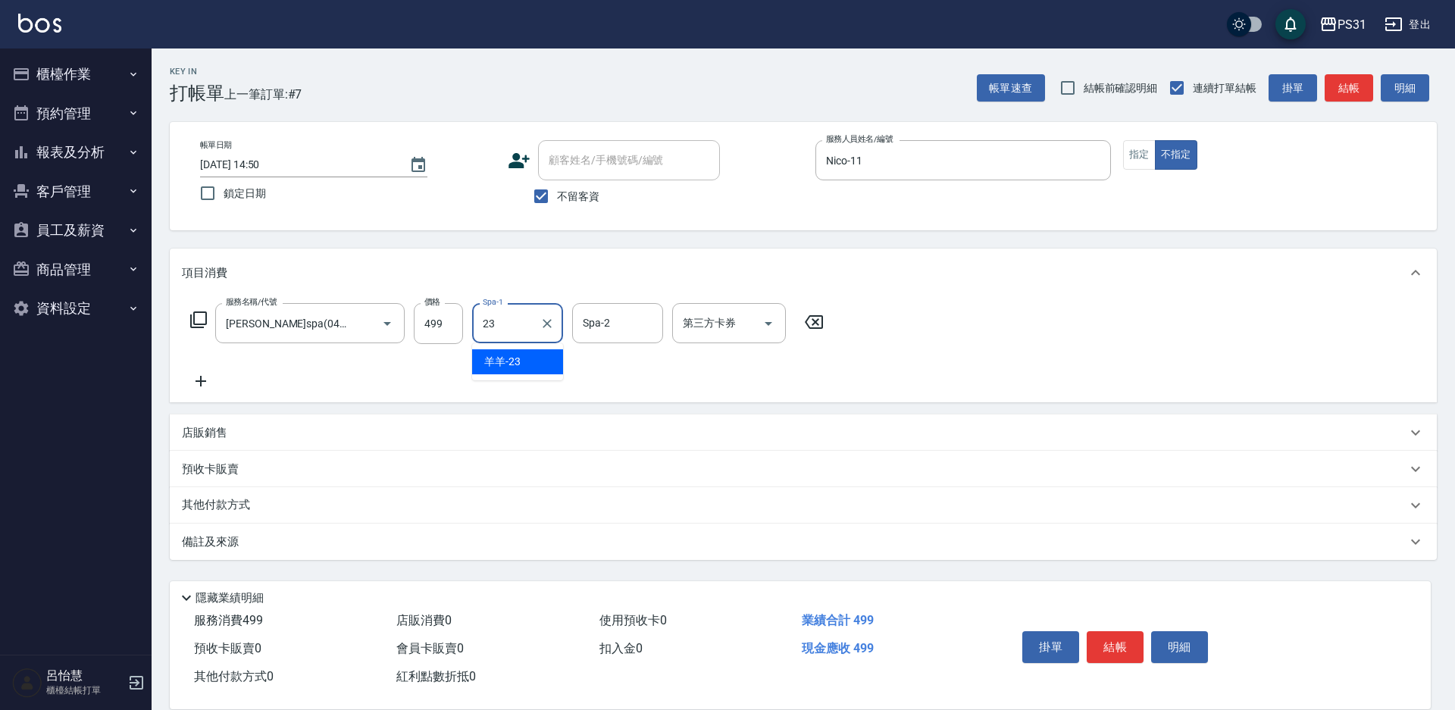
type input "羊羊-23"
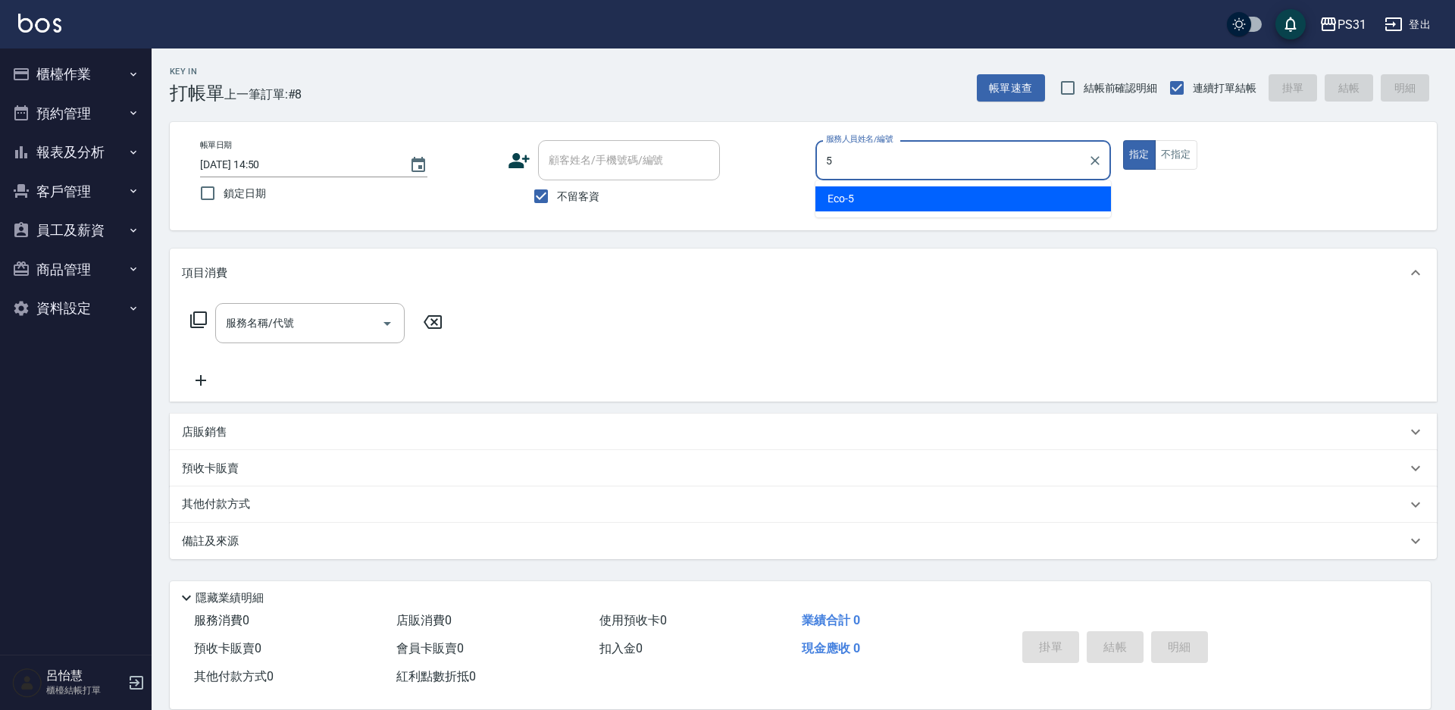
type input "Eco-5"
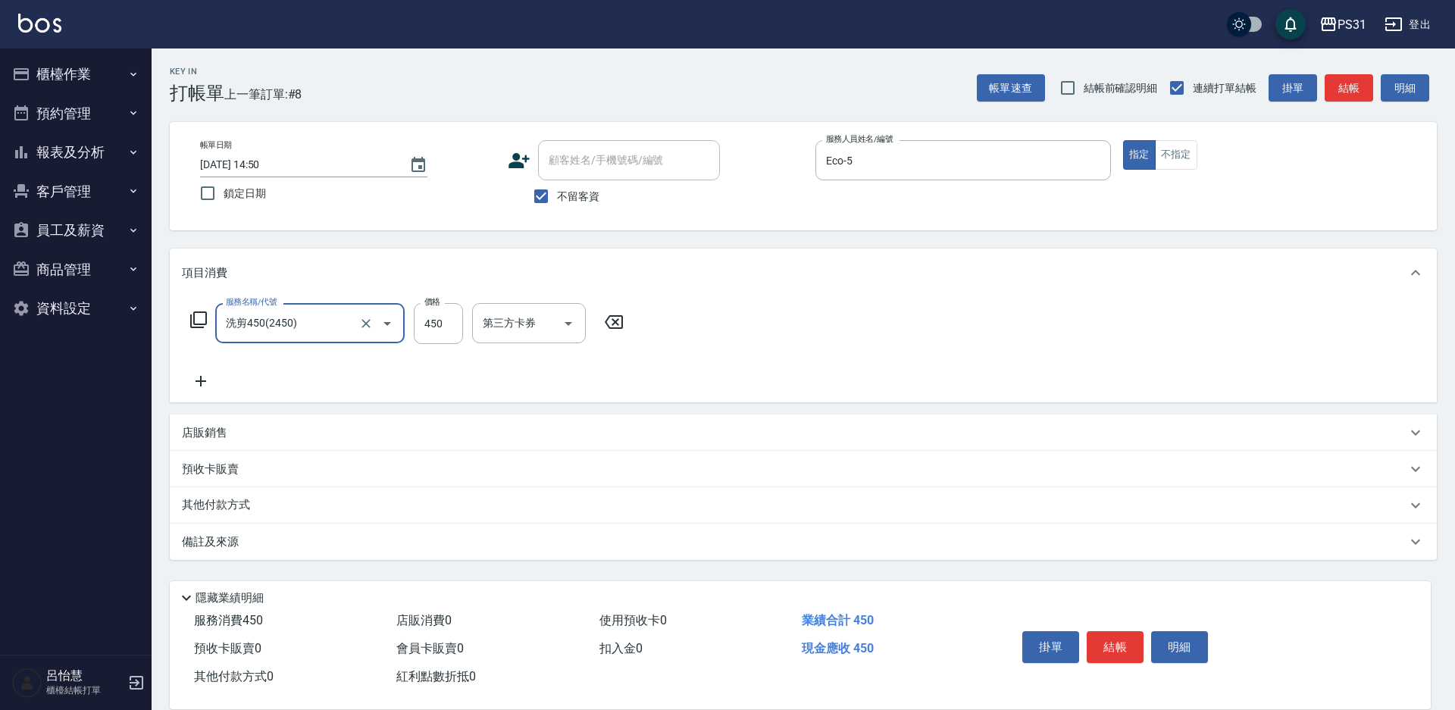
type input "洗剪450(2450)"
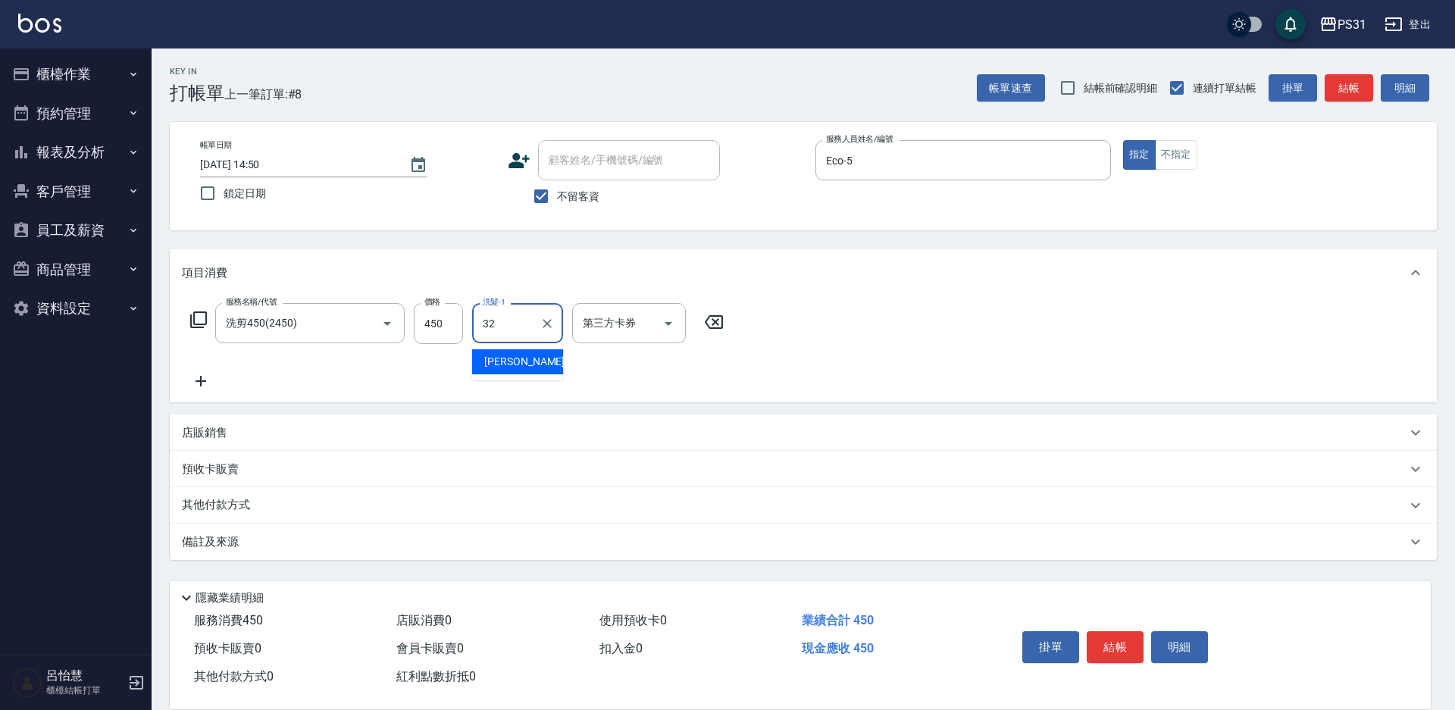
type input "[PERSON_NAME]-32"
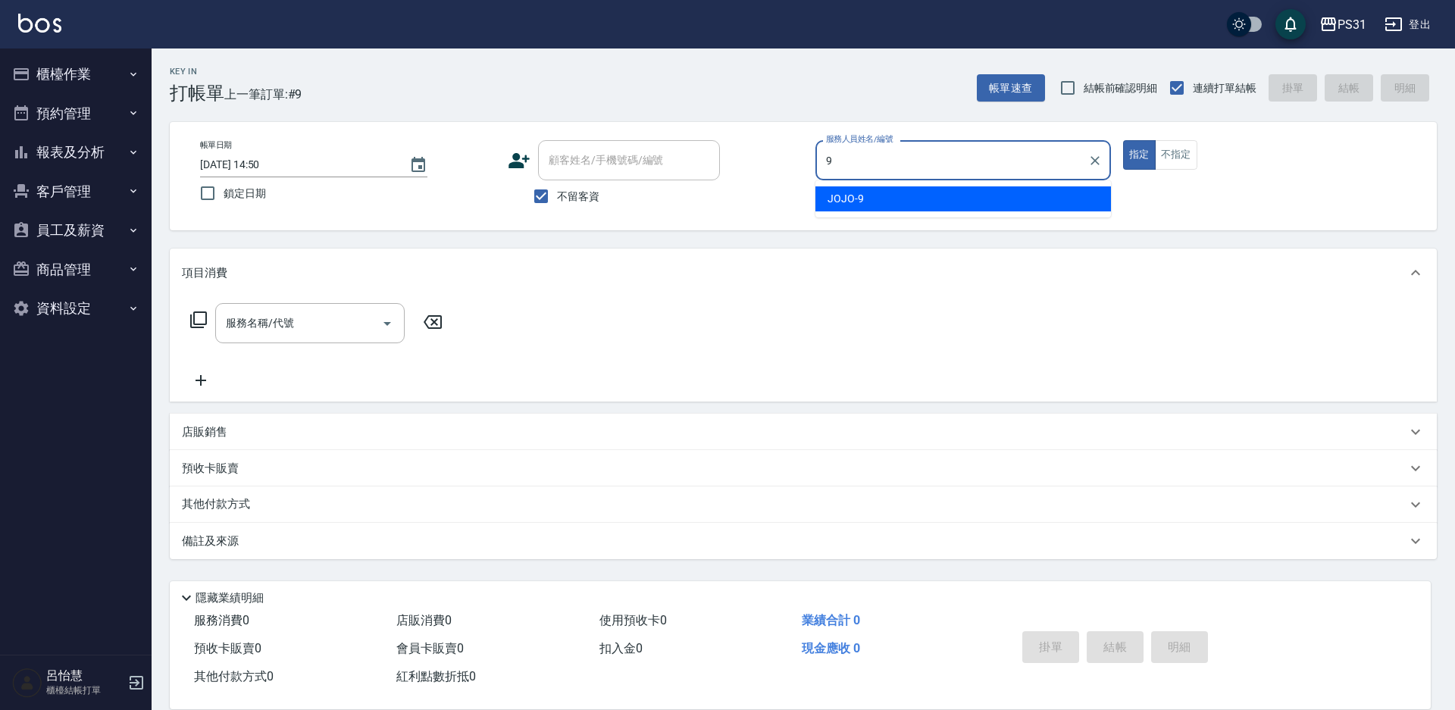
type input "JOJO-9"
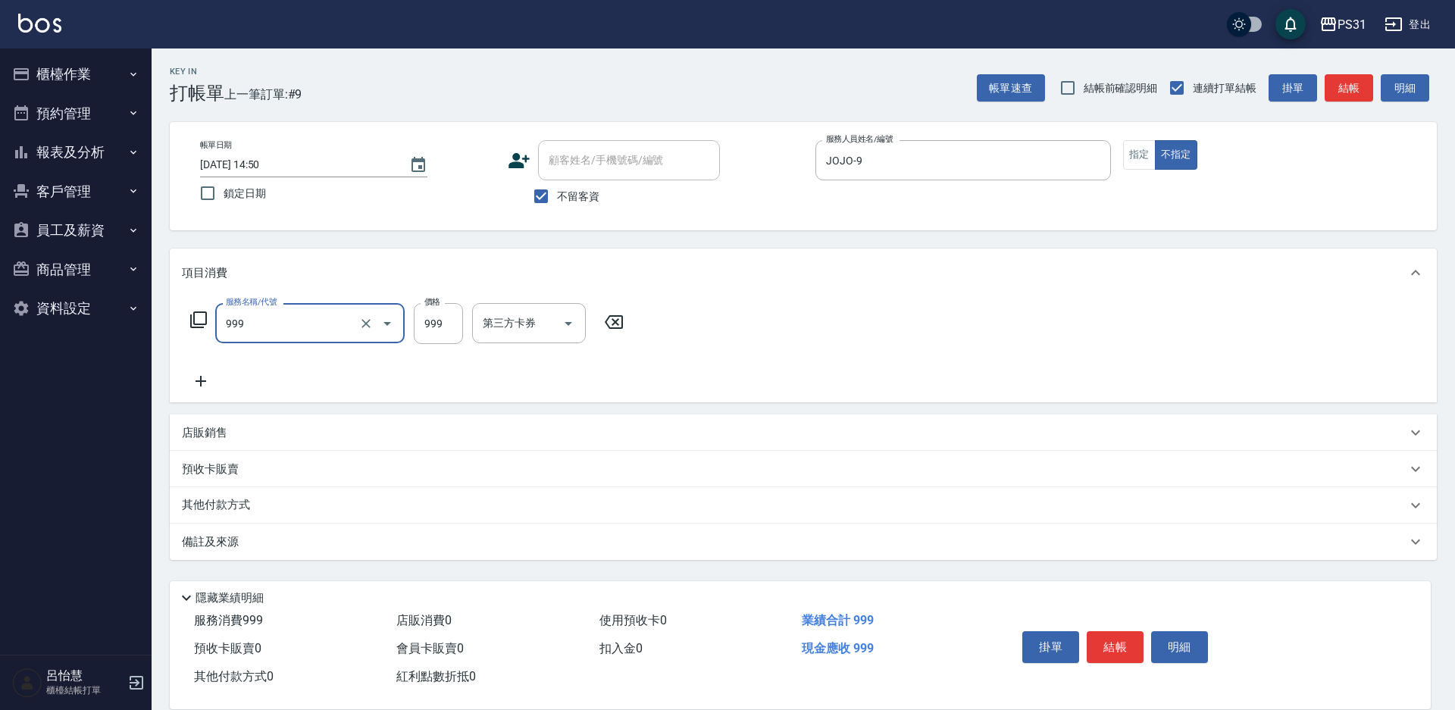
type input "精油套餐999(999)"
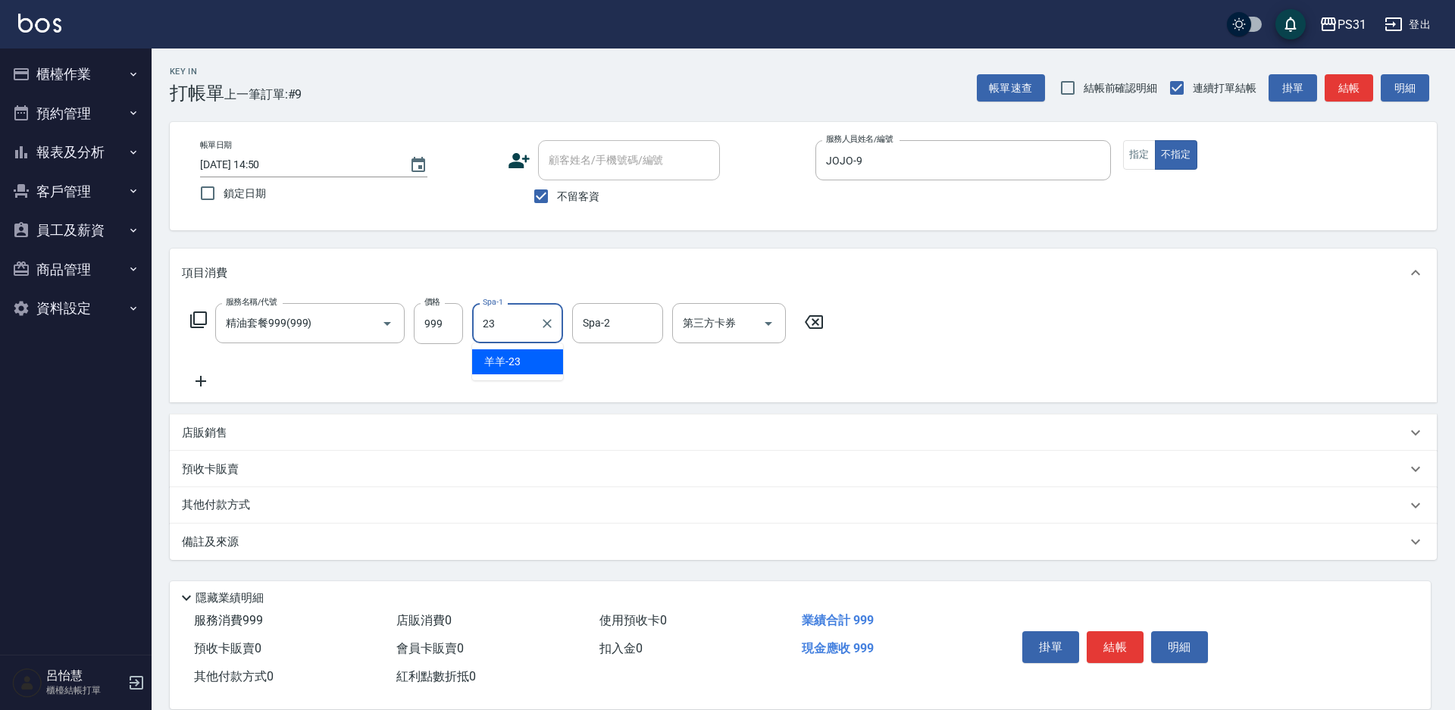
type input "羊羊-23"
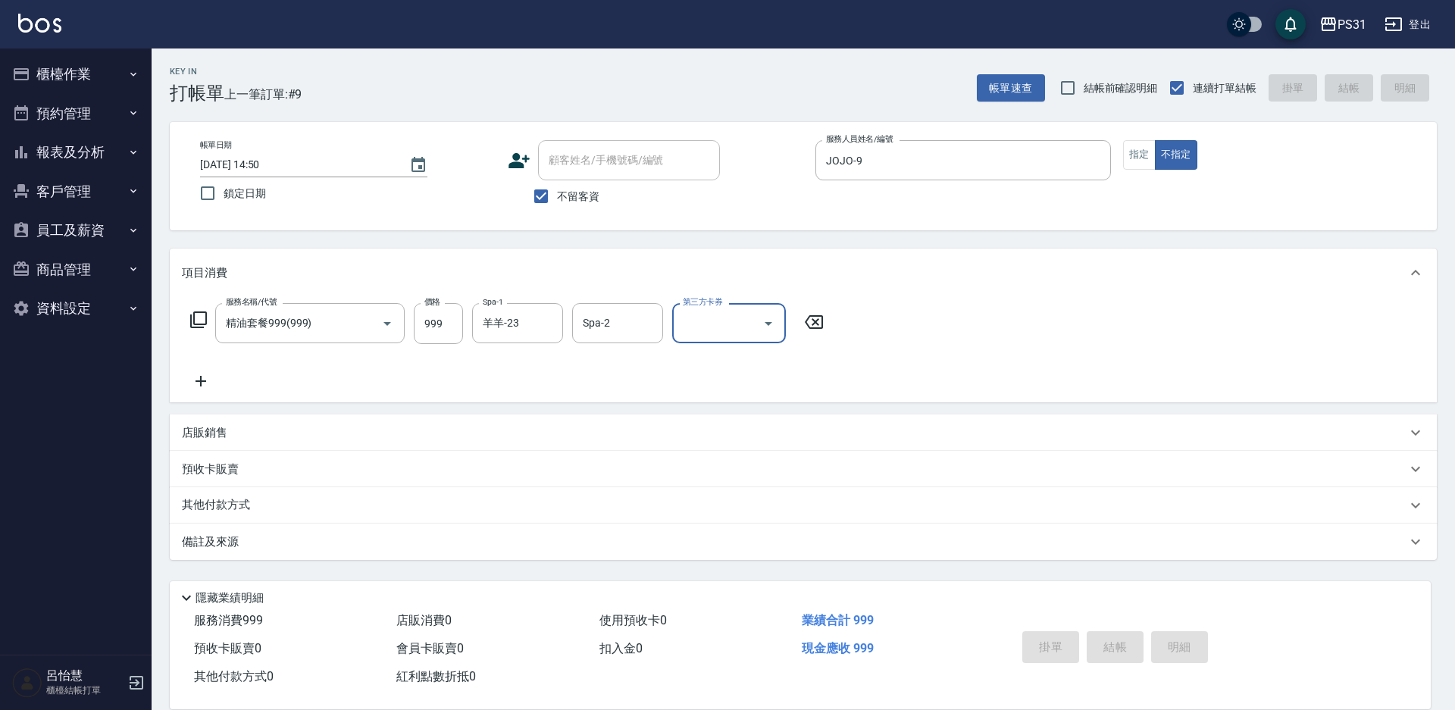
type input "[DATE] 14:51"
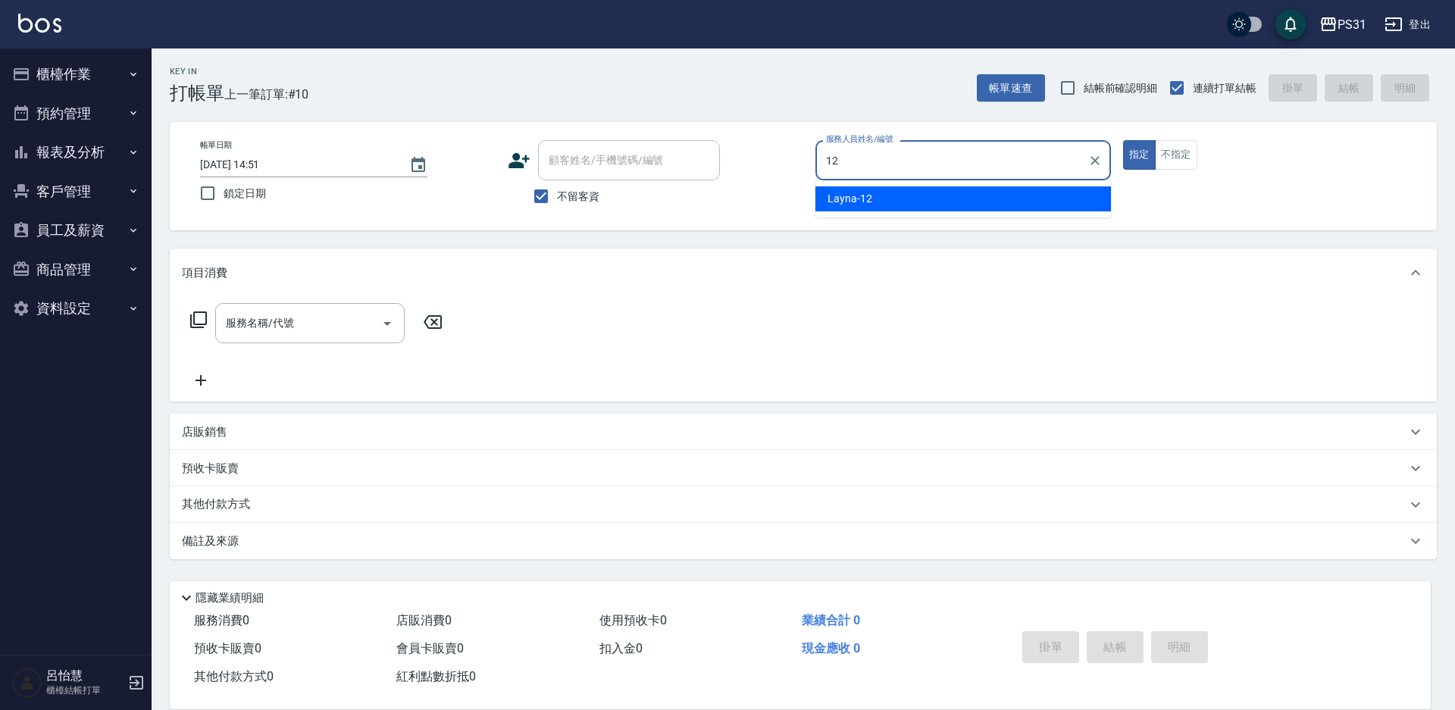
type input "Layna-12"
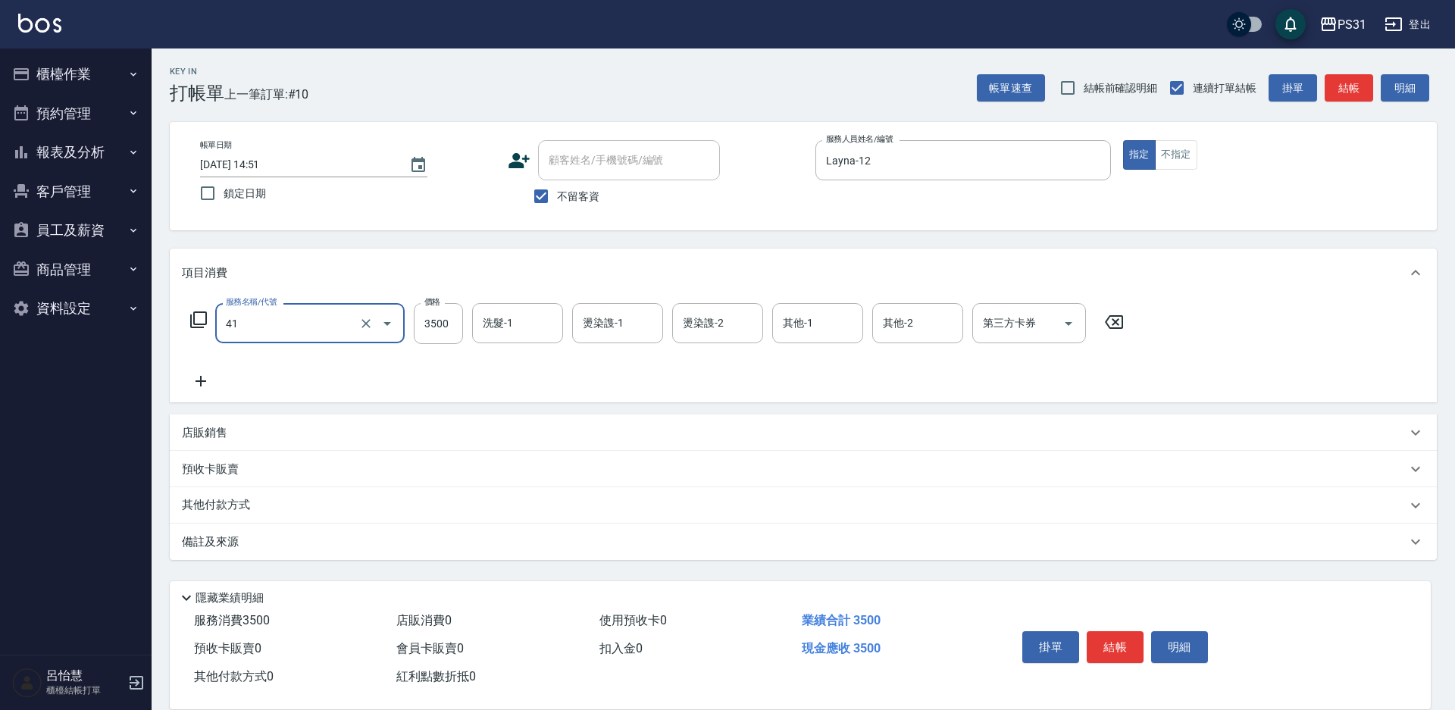
type input "染髮A餐(41)"
type input "3895"
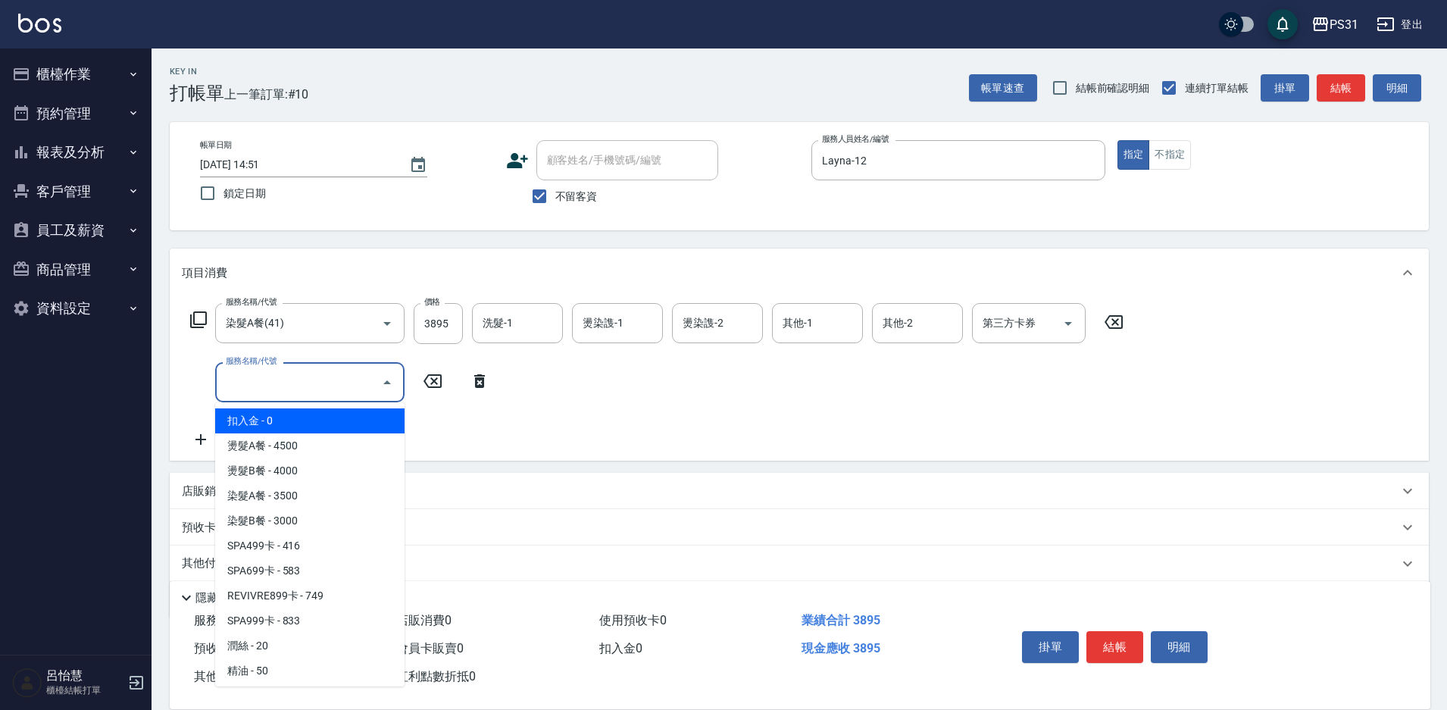
type input "扣入金(+)"
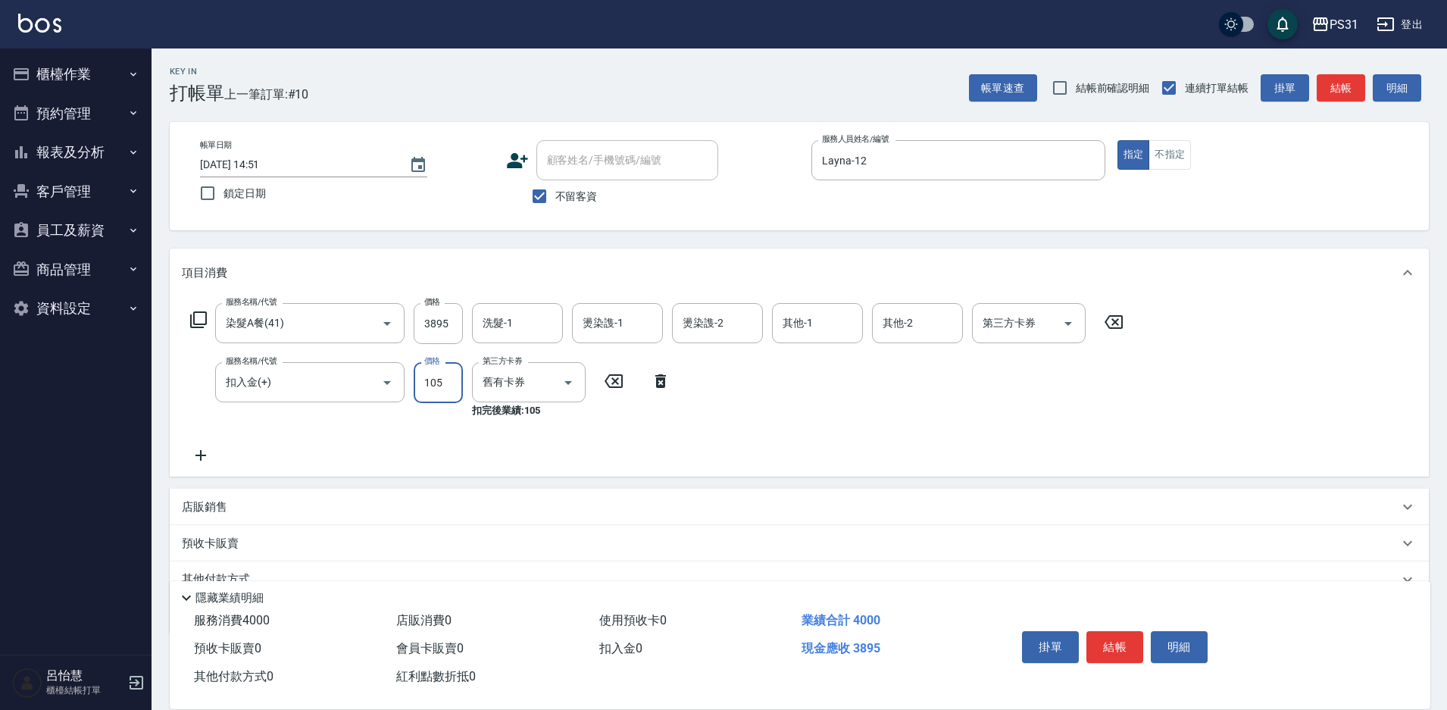
type input "105"
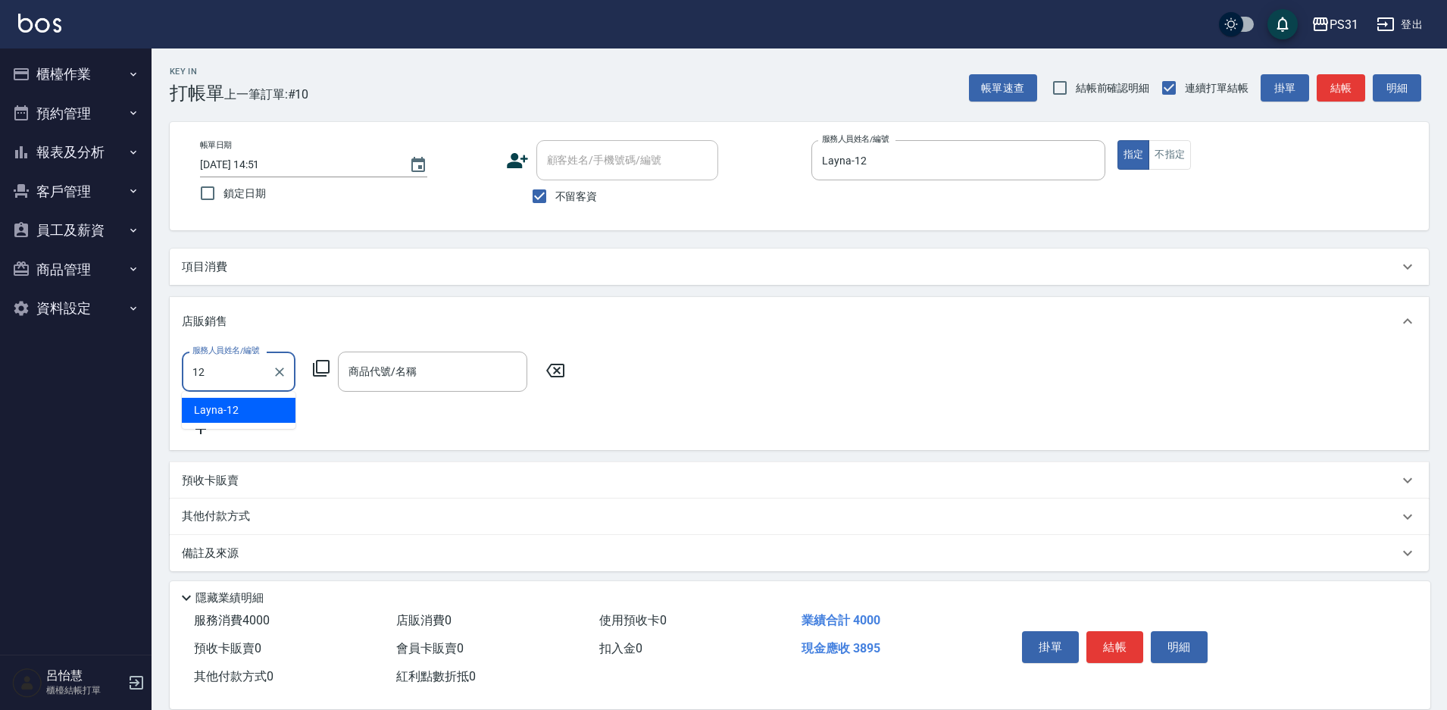
type input "Layna-12"
type input "1"
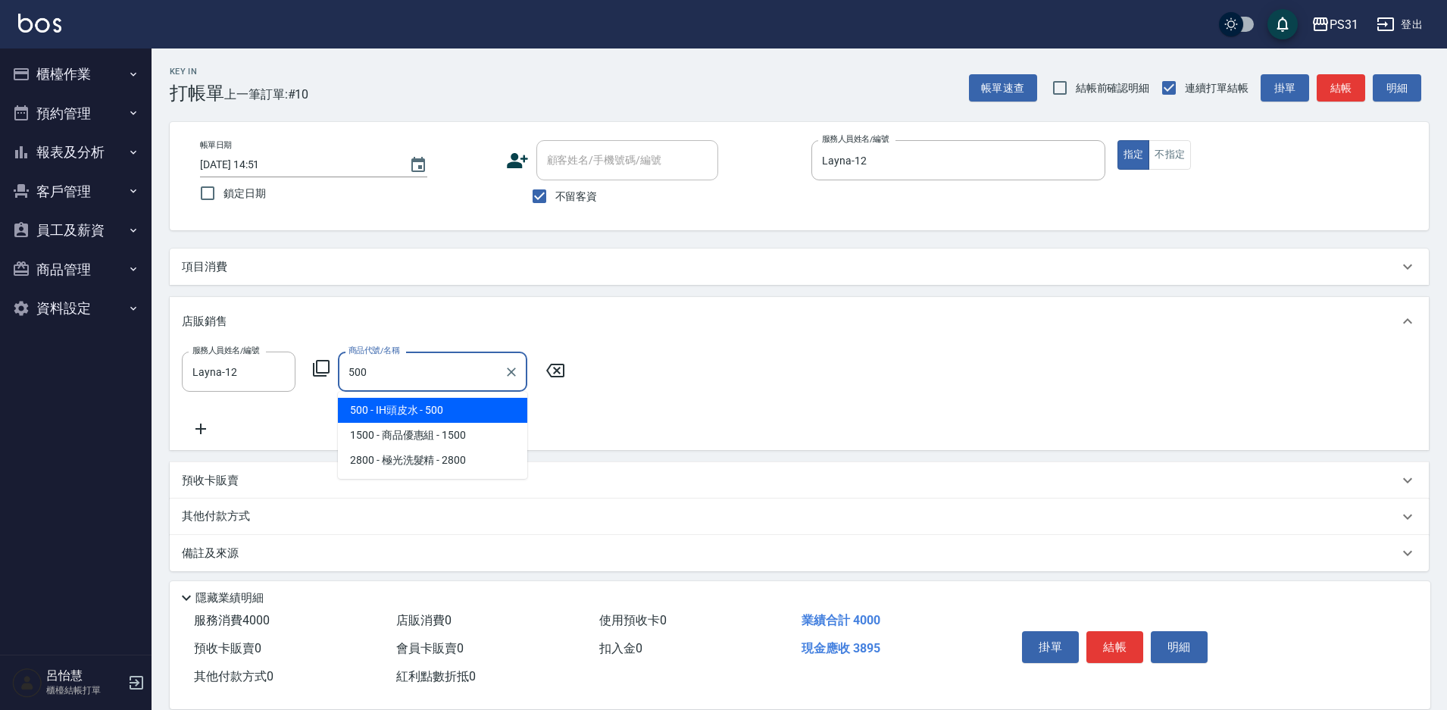
type input "IH頭皮水"
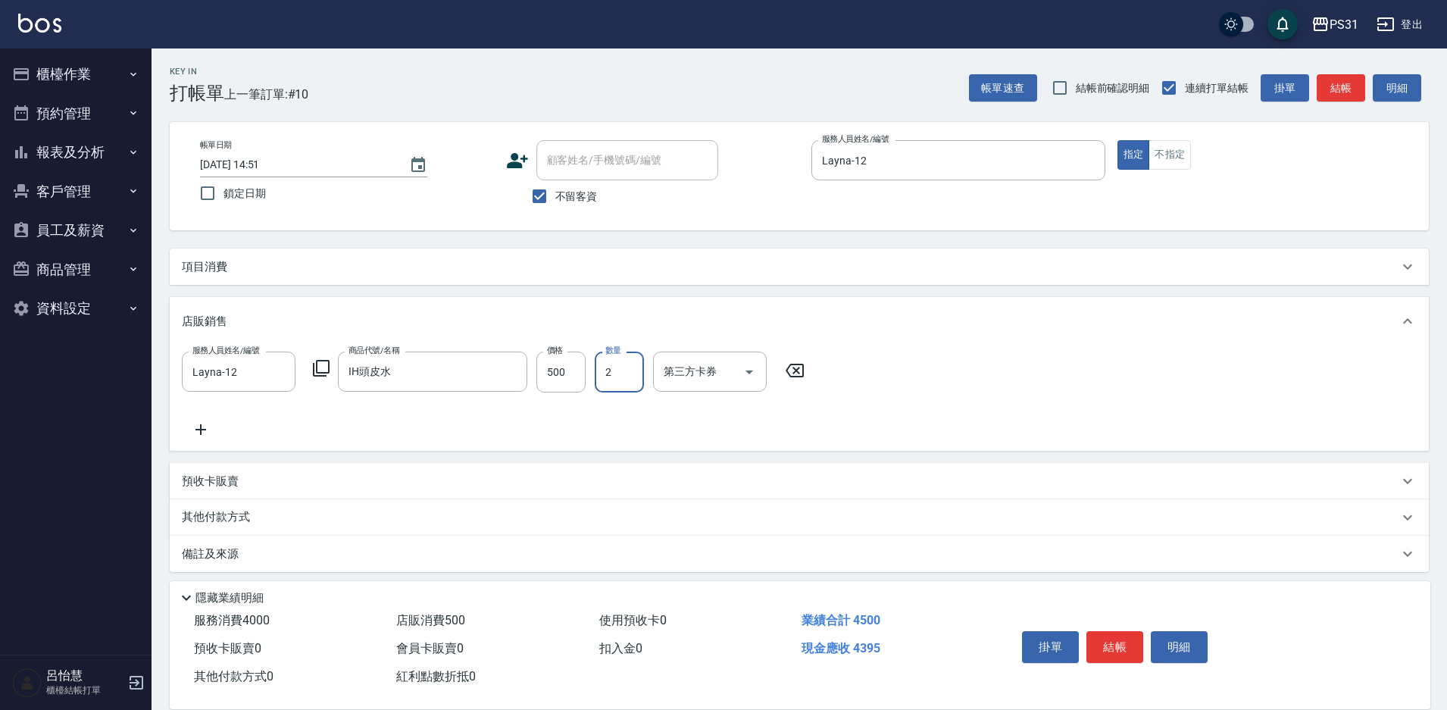
type input "2"
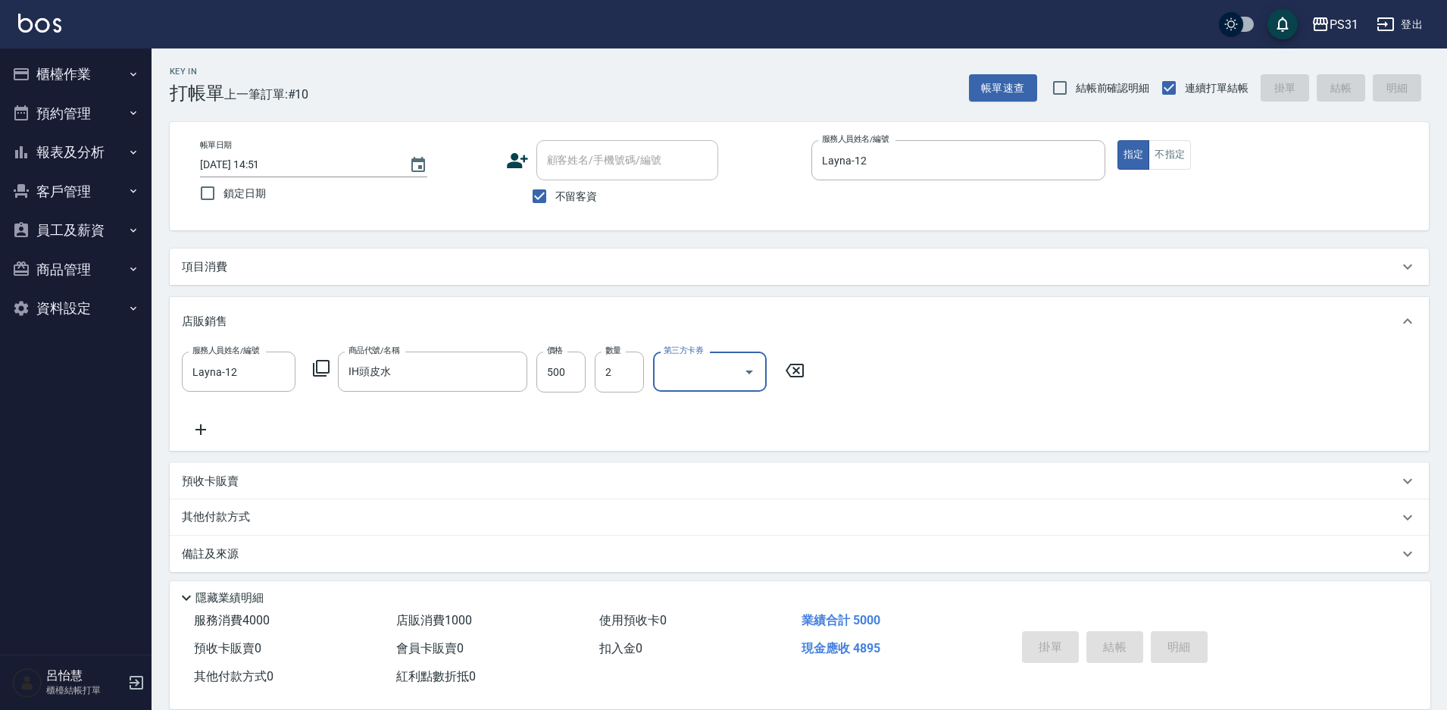
type input "[DATE] 14:53"
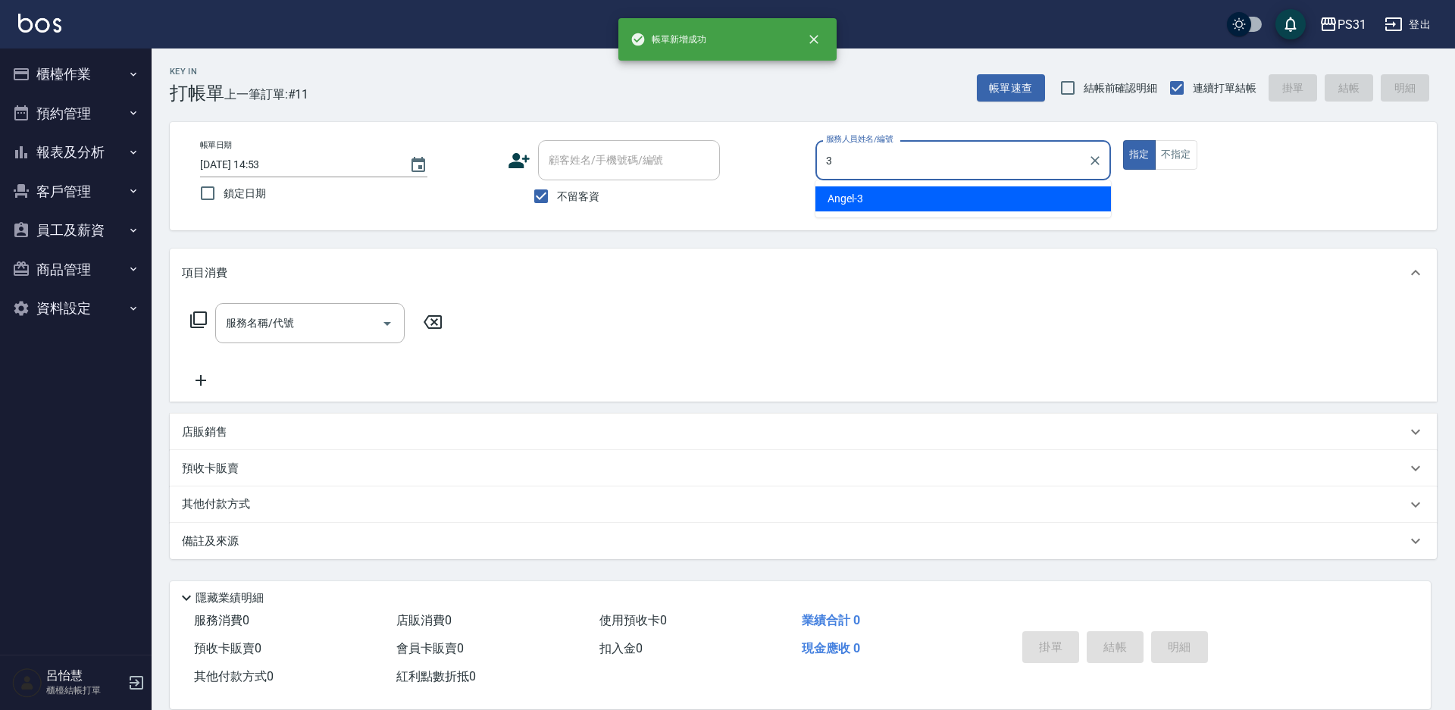
type input "[PERSON_NAME]-3"
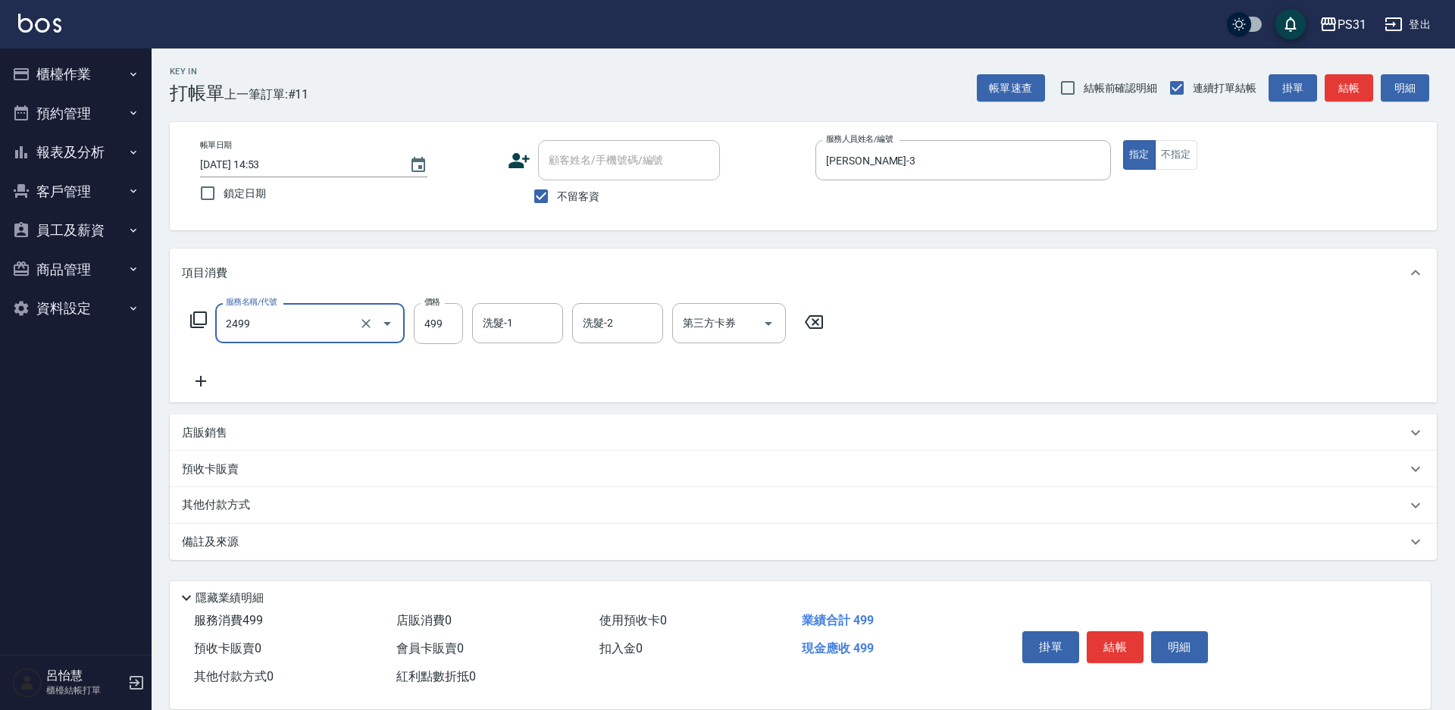
type input "499洗剪套餐(2499)"
type input "豆豆-43"
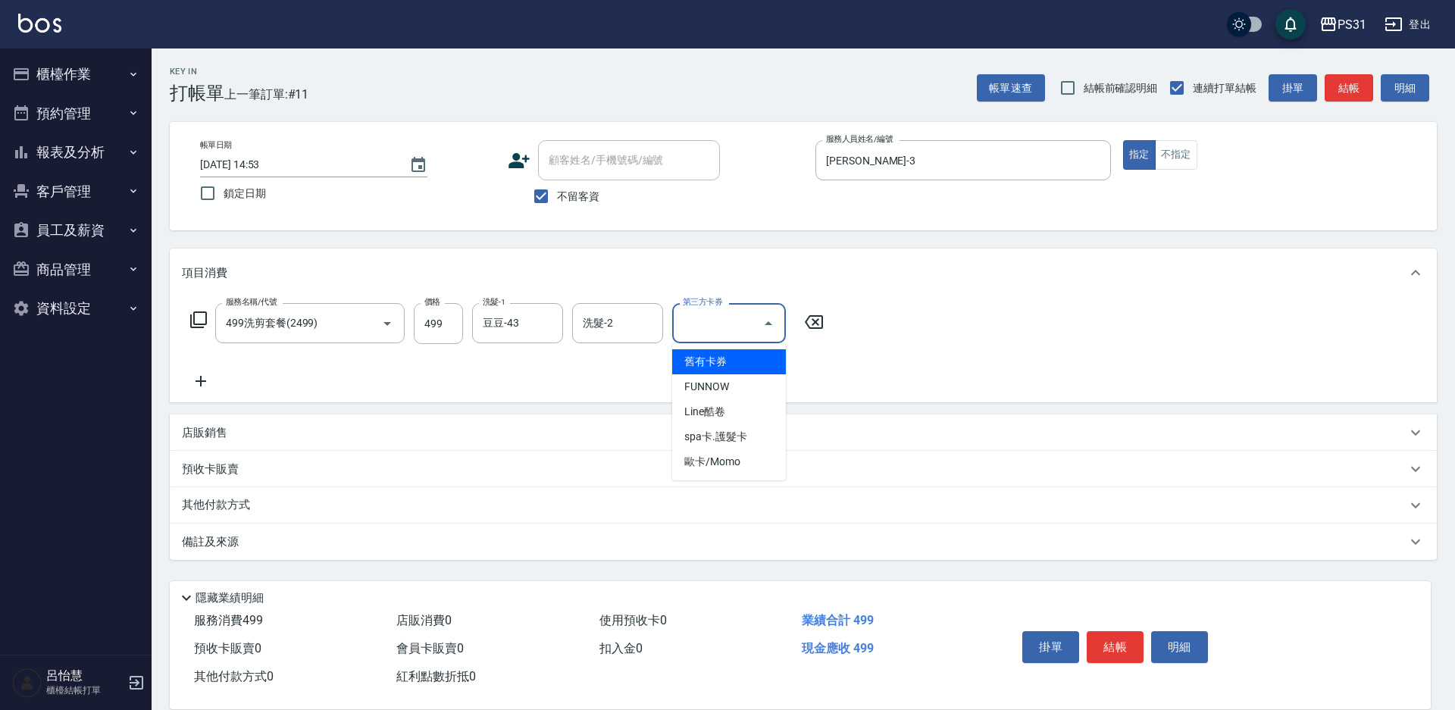
type input "舊有卡券"
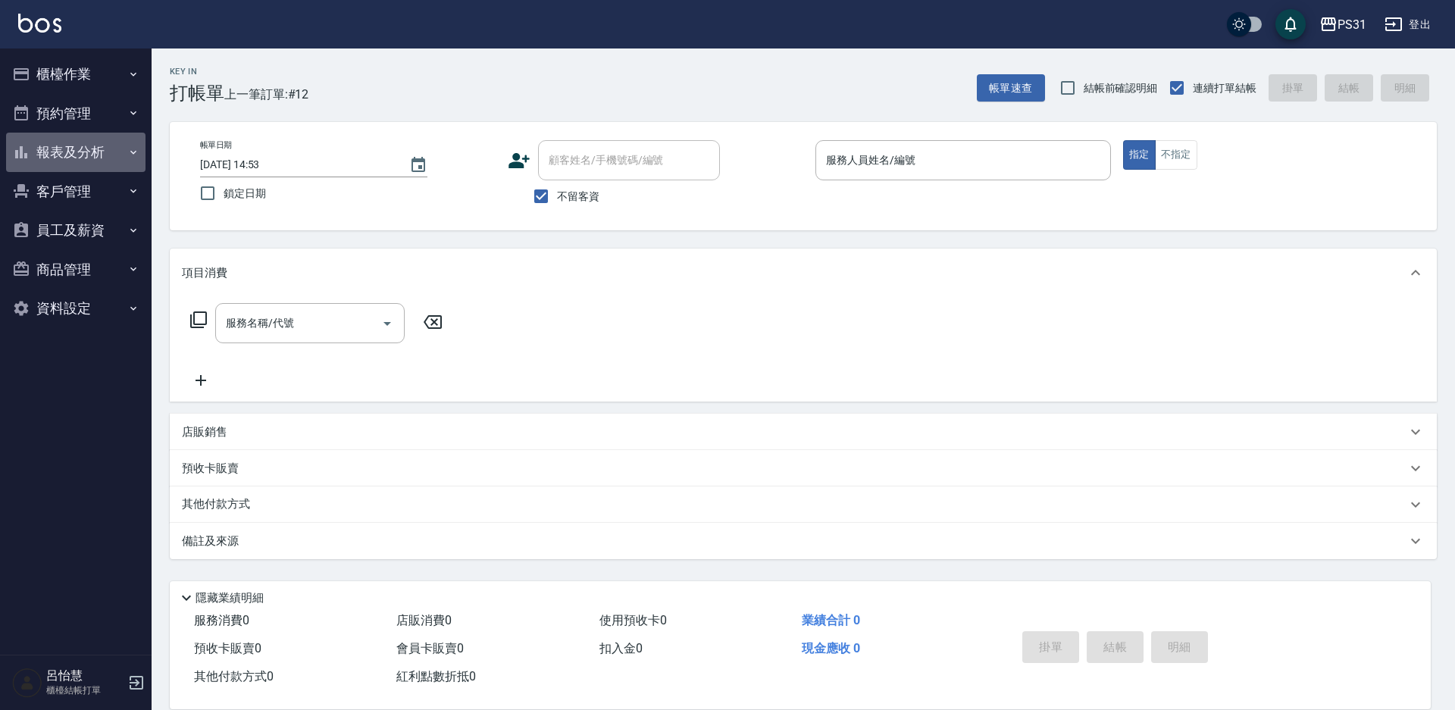
click at [80, 151] on button "報表及分析" at bounding box center [75, 152] width 139 height 39
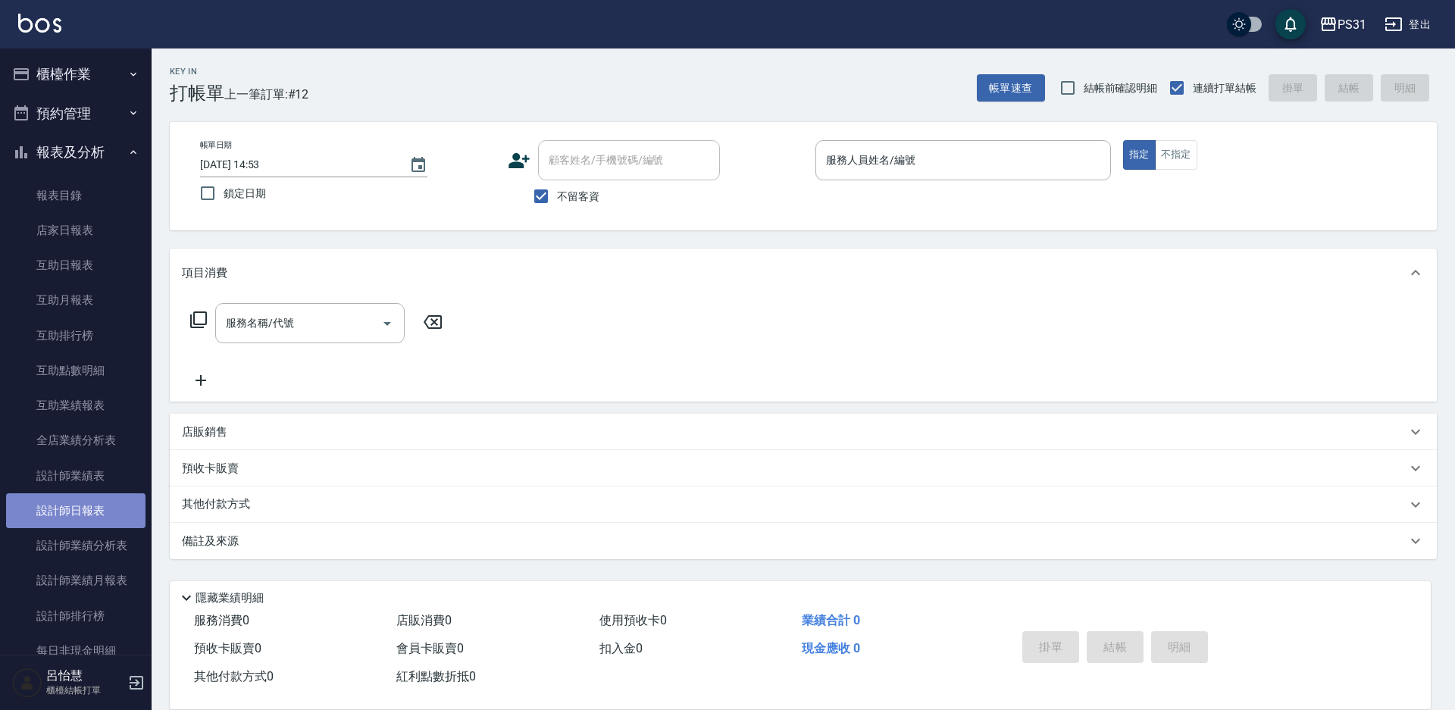
click at [86, 515] on link "設計師日報表" at bounding box center [75, 510] width 139 height 35
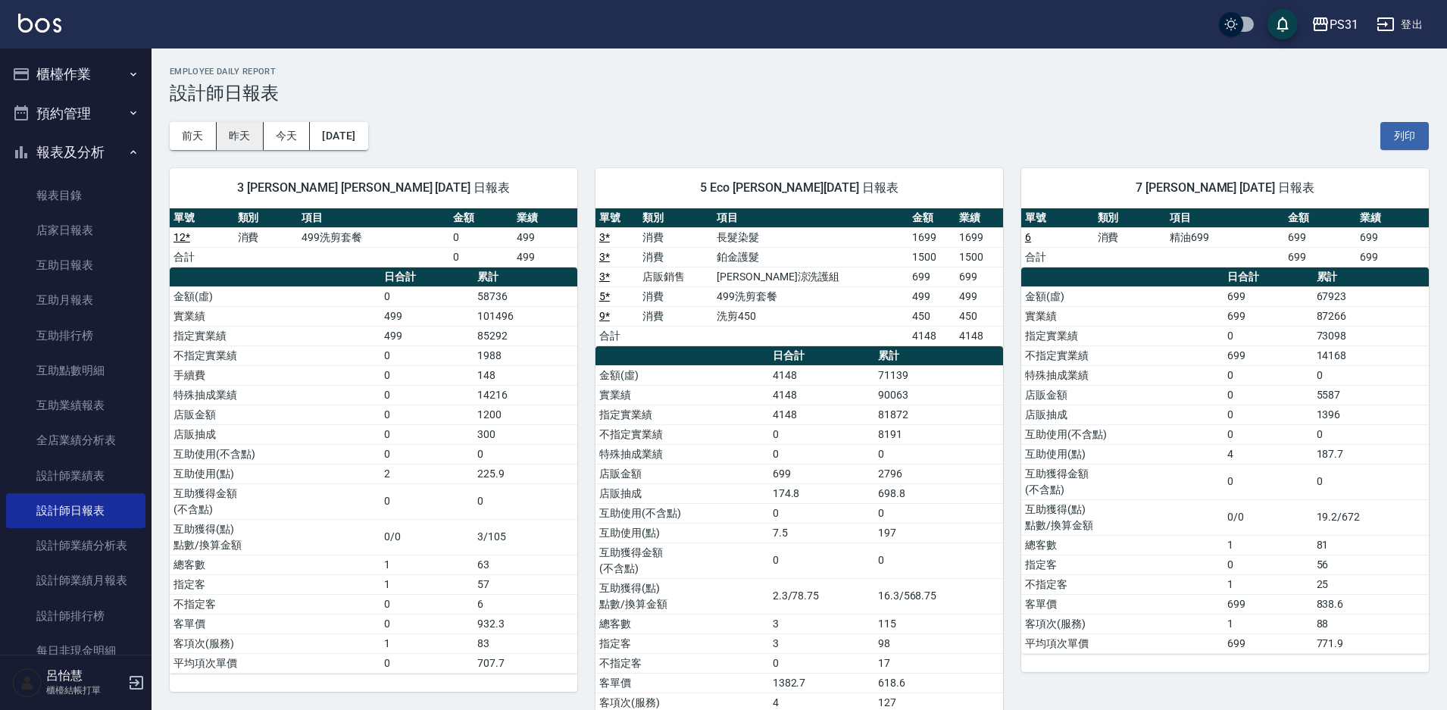
click at [249, 148] on button "昨天" at bounding box center [240, 136] width 47 height 28
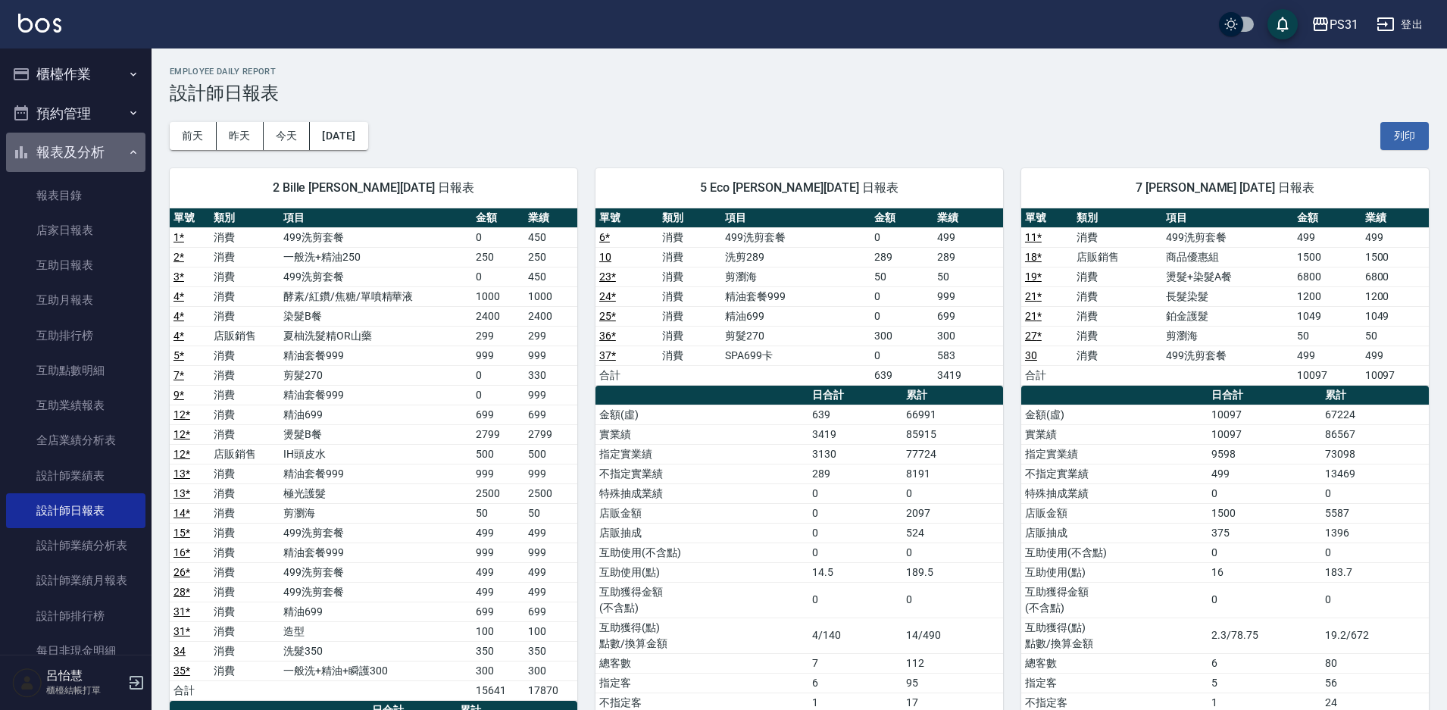
click at [76, 151] on button "報表及分析" at bounding box center [75, 152] width 139 height 39
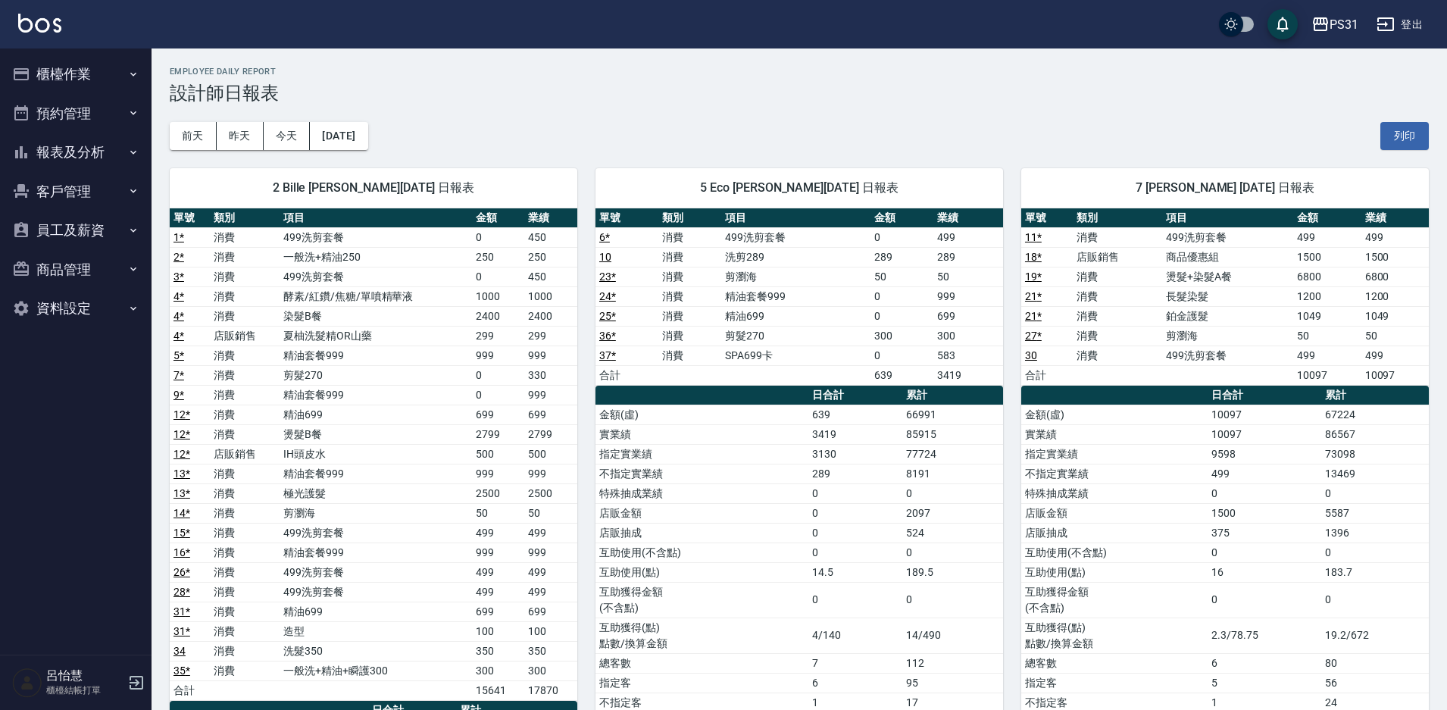
click at [68, 70] on button "櫃檯作業" at bounding box center [75, 74] width 139 height 39
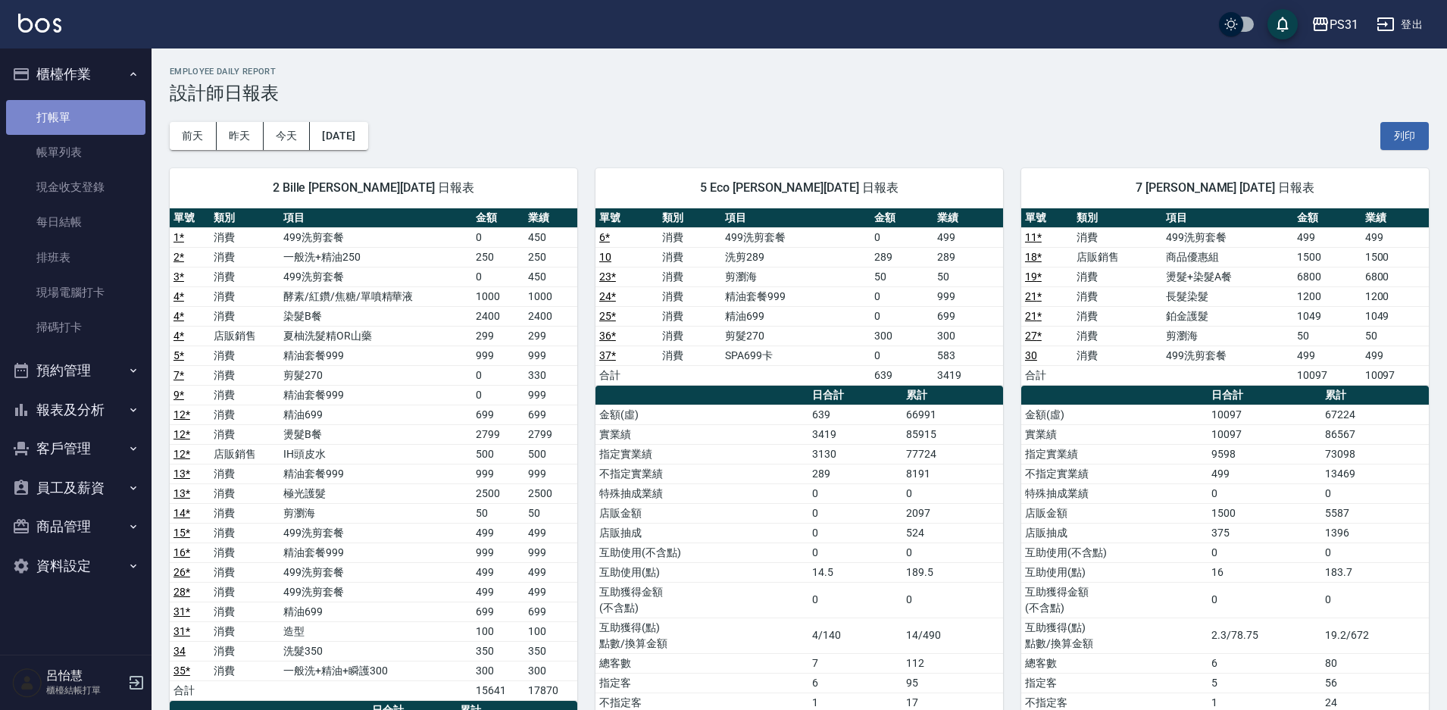
drag, startPoint x: 66, startPoint y: 116, endPoint x: 46, endPoint y: 116, distance: 19.7
click at [67, 116] on link "打帳單" at bounding box center [75, 117] width 139 height 35
